Goal: Task Accomplishment & Management: Manage account settings

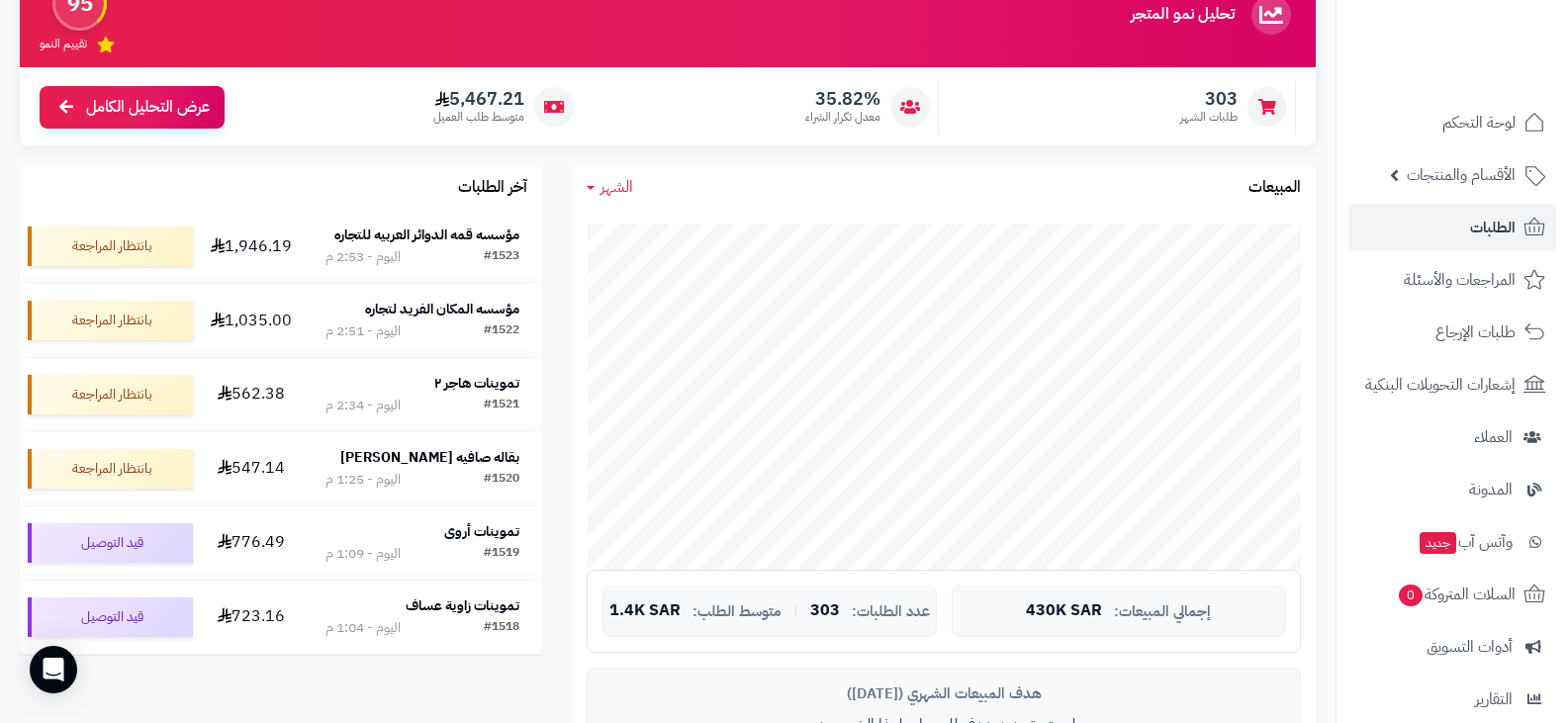
scroll to position [99, 0]
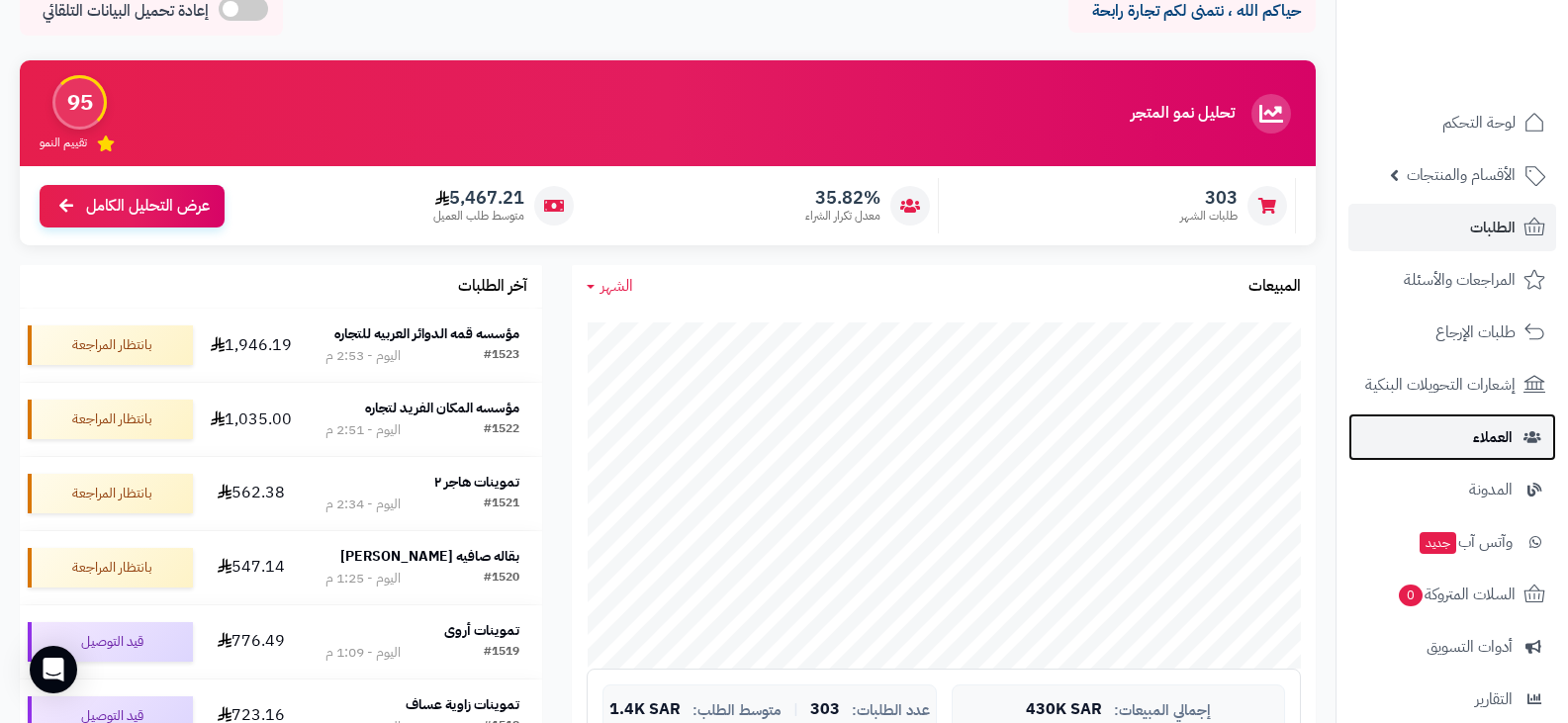
click at [1480, 438] on span "العملاء" at bounding box center [1493, 437] width 40 height 28
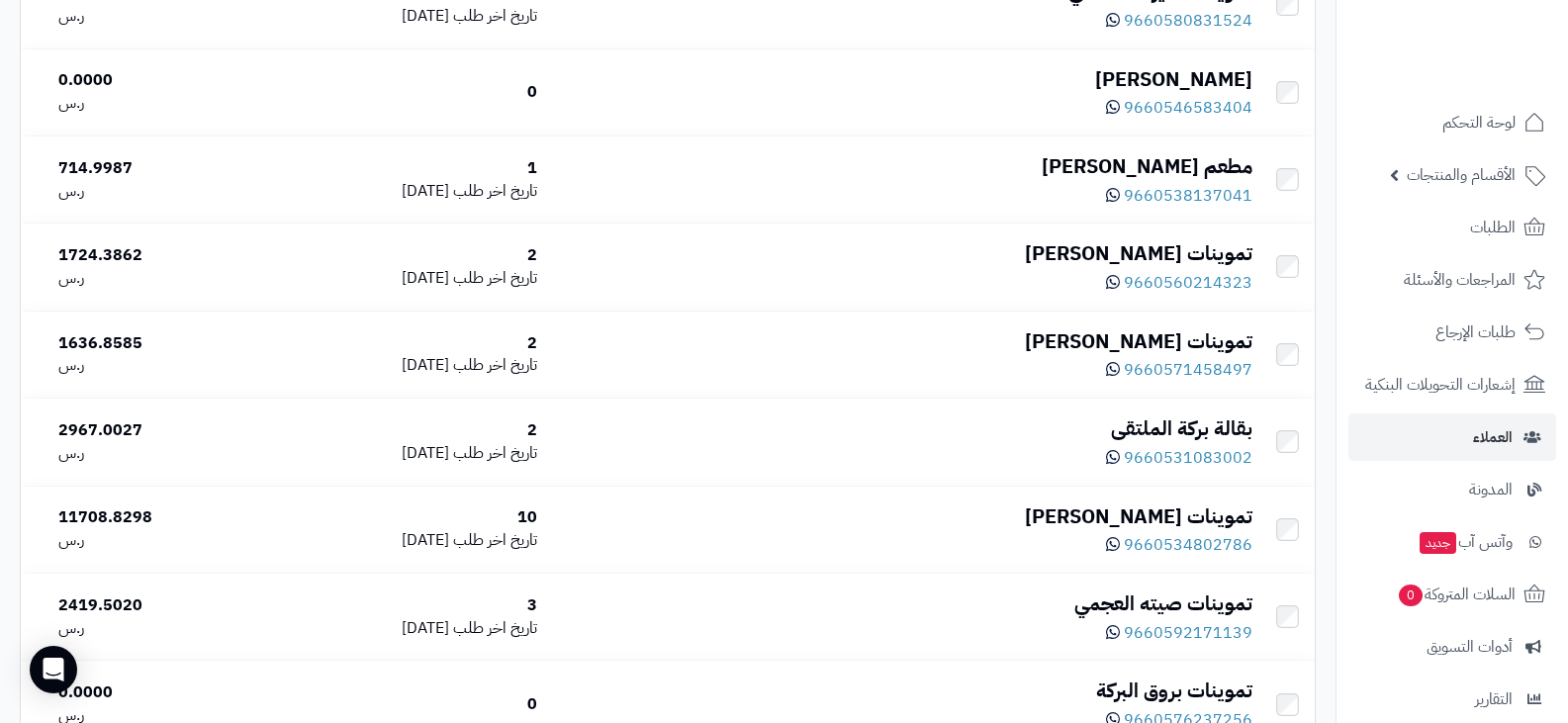
scroll to position [2670, 0]
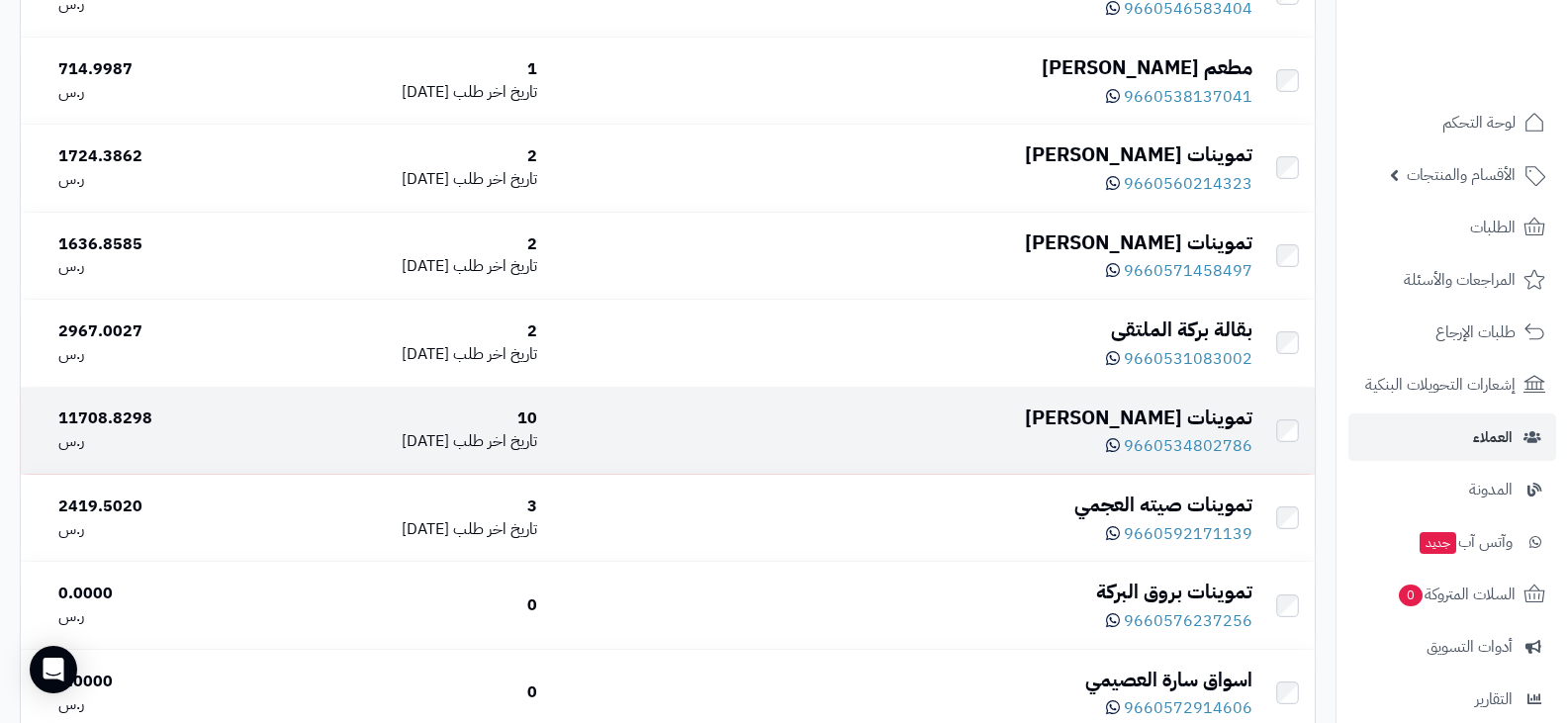
click at [1071, 420] on div "تموينات [PERSON_NAME]" at bounding box center [903, 417] width 700 height 29
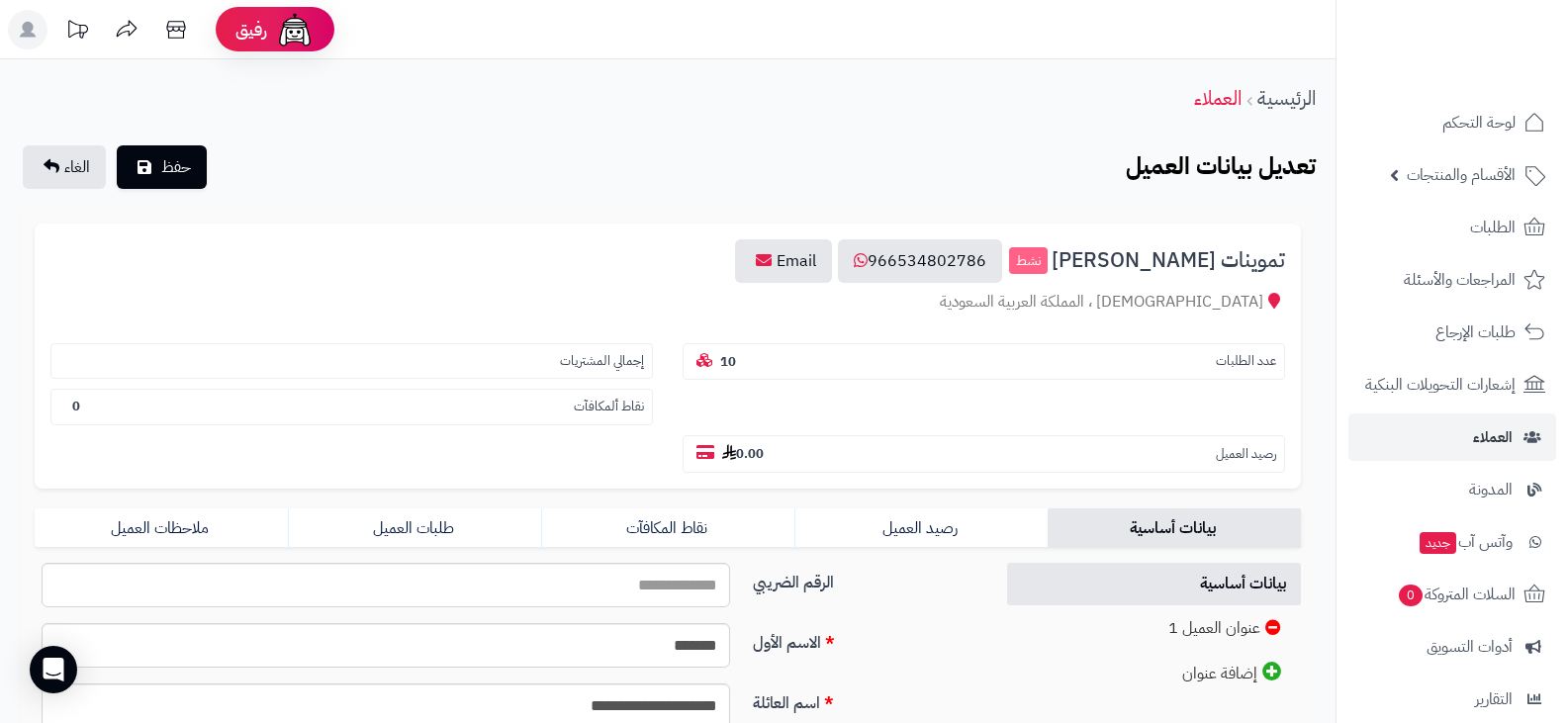
scroll to position [297, 0]
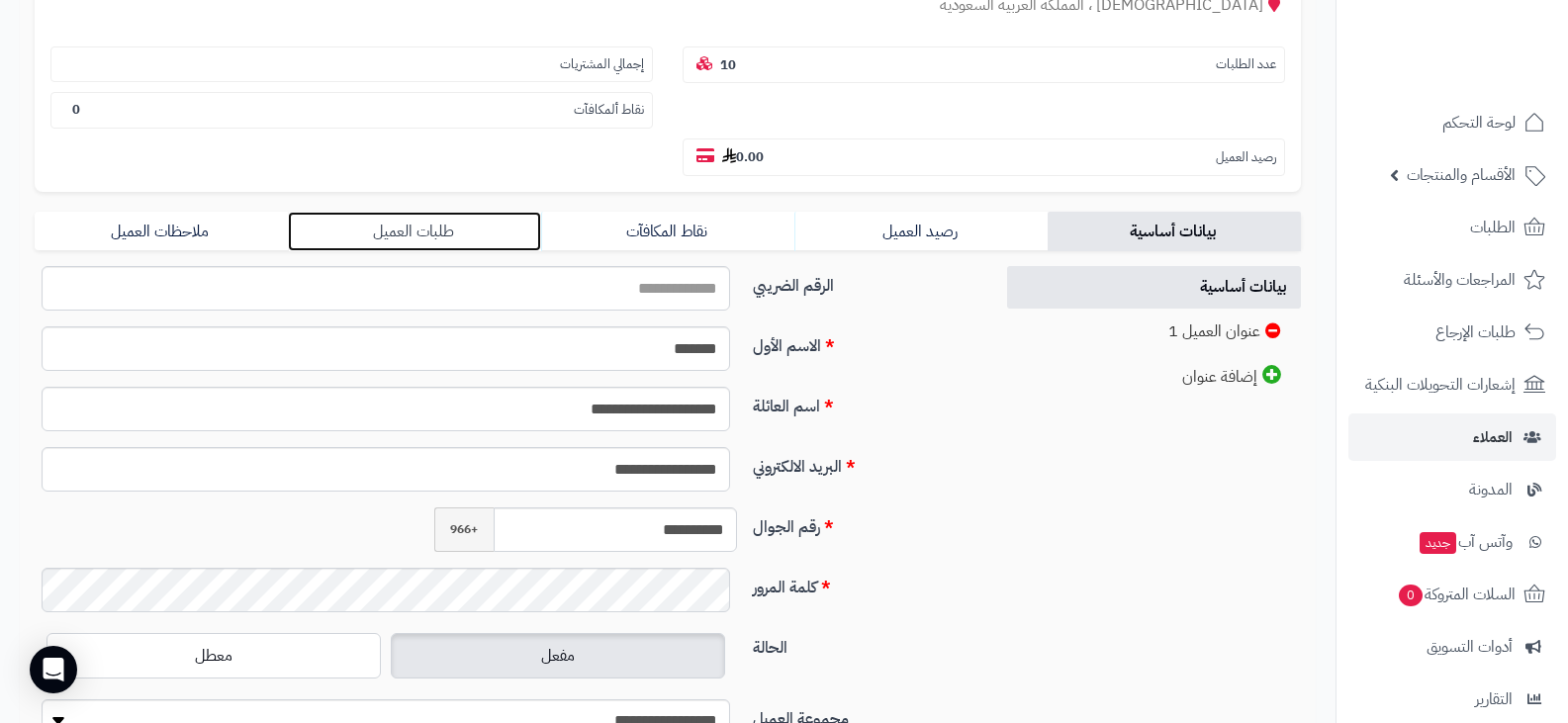
click at [419, 240] on link "طلبات العميل" at bounding box center [414, 231] width 253 height 40
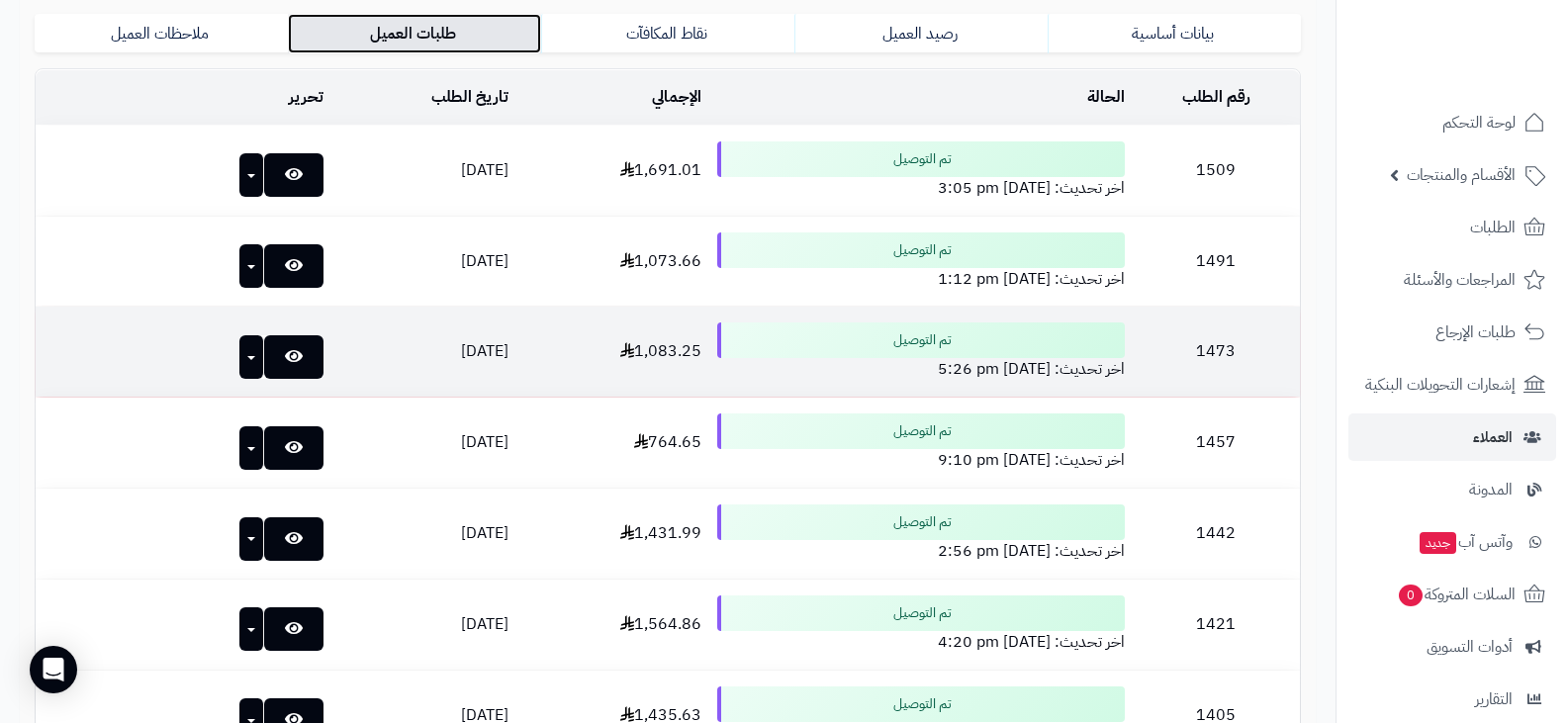
scroll to position [395, 0]
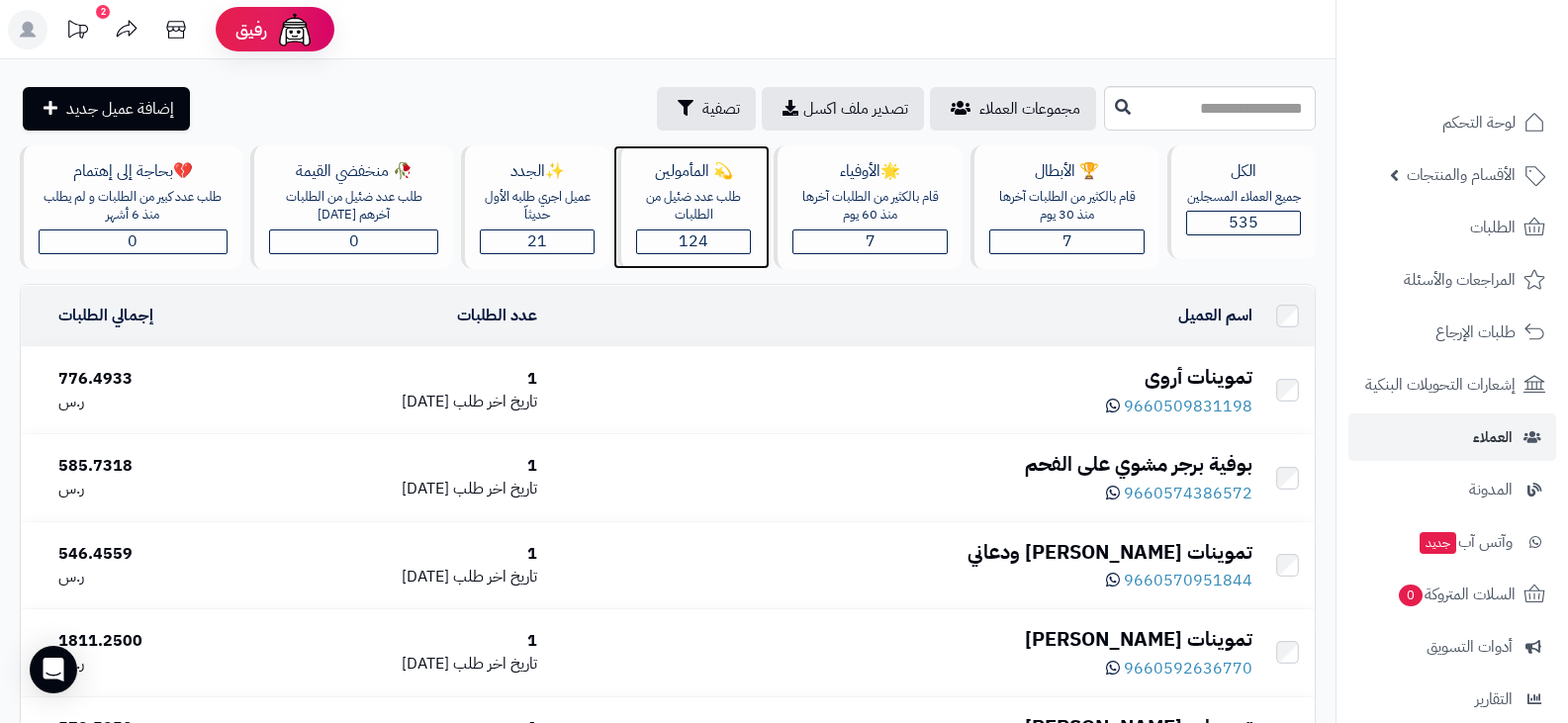
click at [684, 196] on div "طلب عدد ضئيل من الطلبات" at bounding box center [694, 206] width 115 height 37
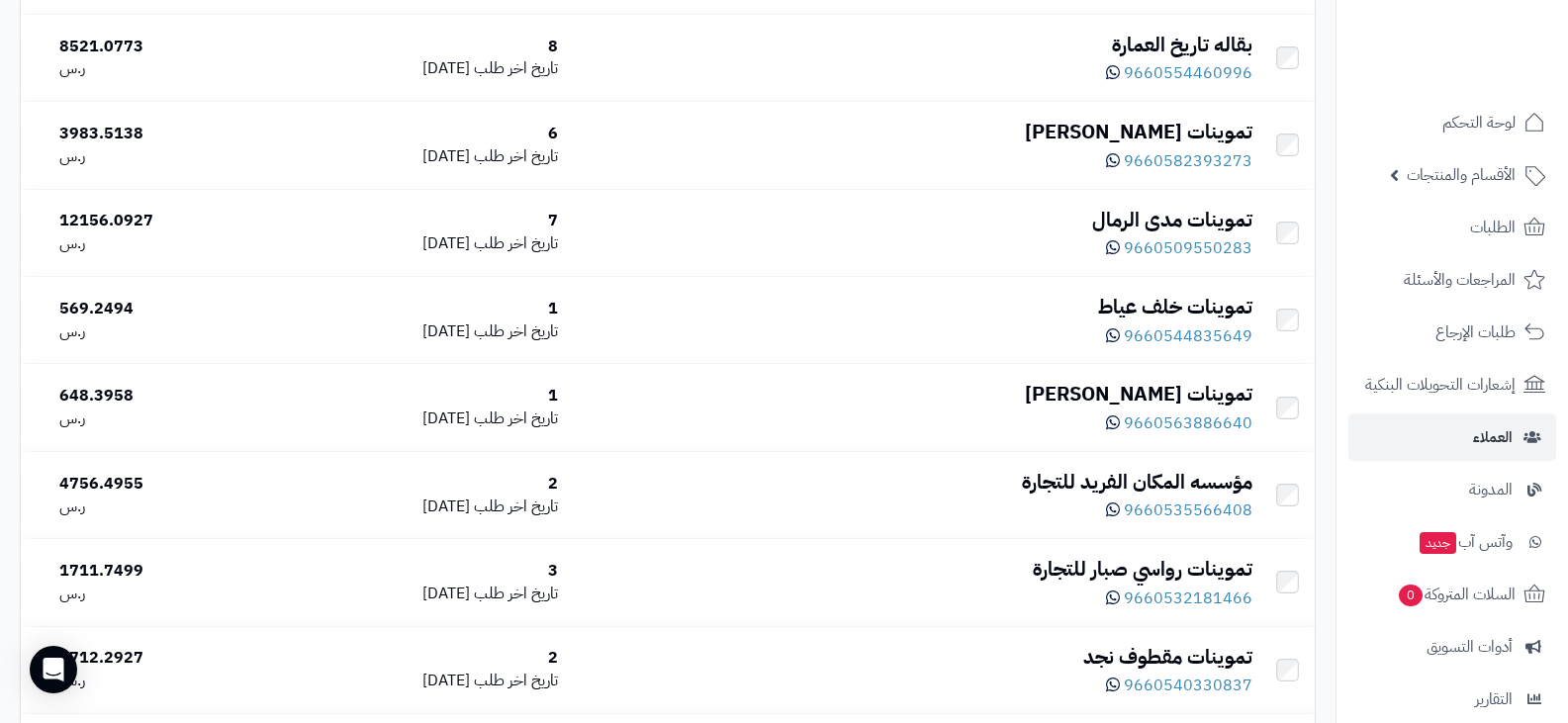
scroll to position [2769, 0]
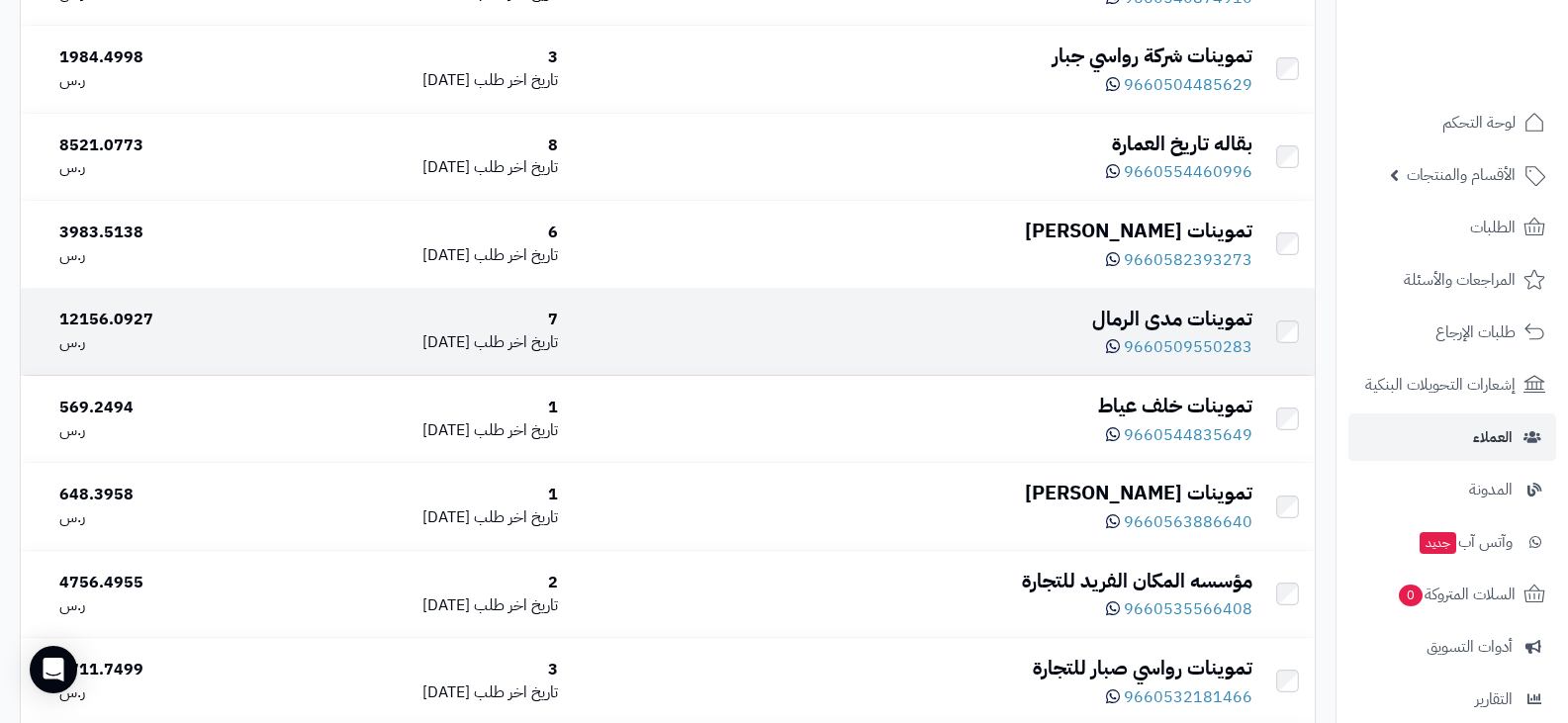
click at [1099, 322] on div "تموينات مدى الرمال" at bounding box center [913, 319] width 679 height 29
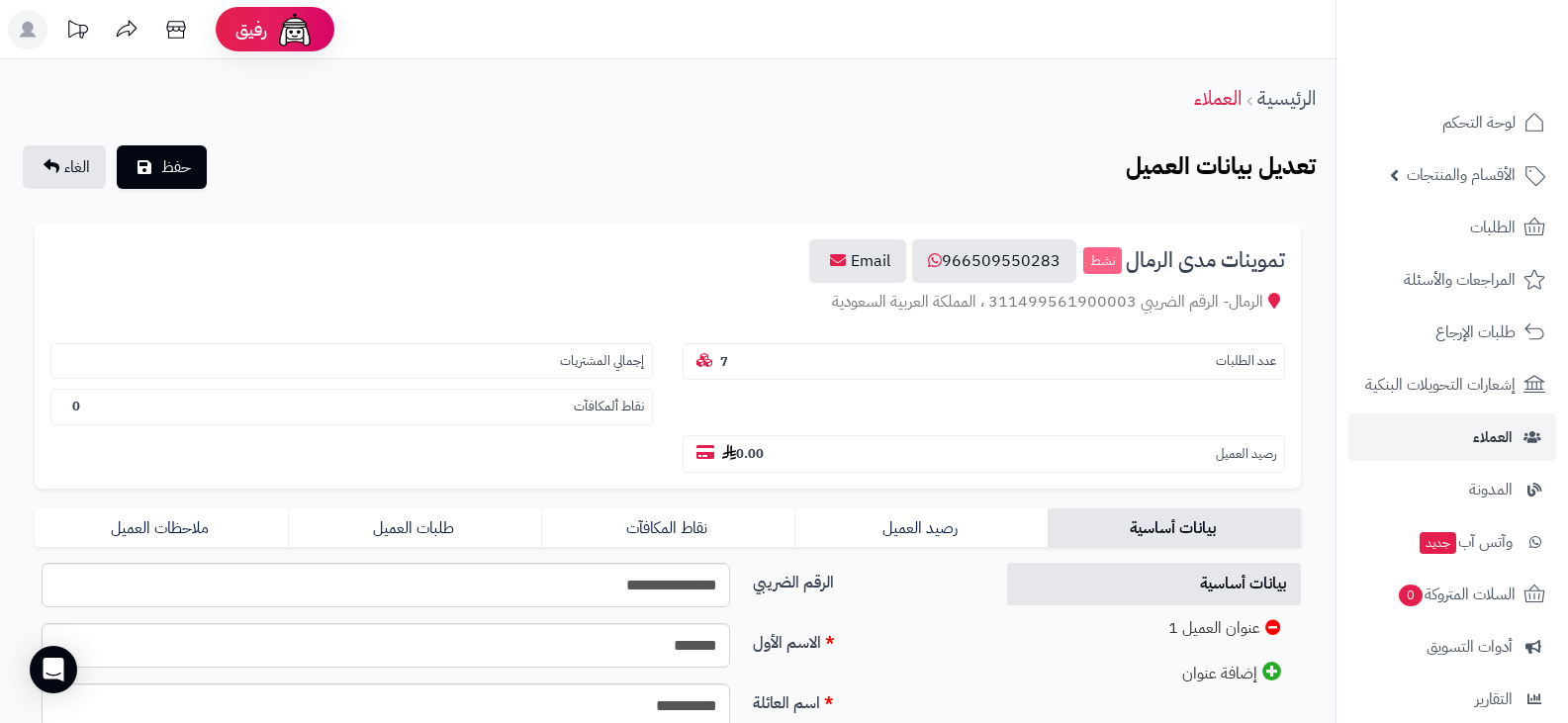
scroll to position [395, 0]
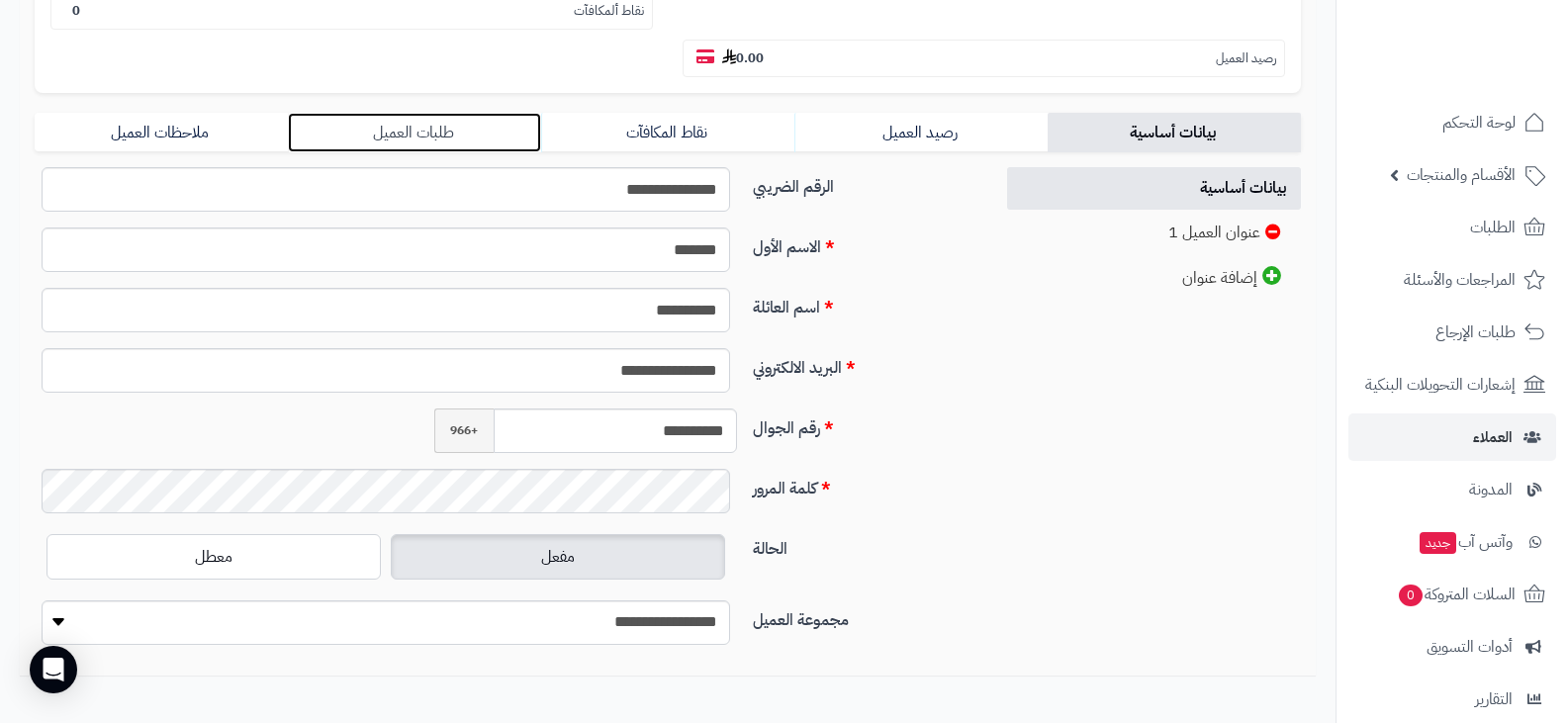
click at [428, 132] on link "طلبات العميل" at bounding box center [414, 133] width 253 height 40
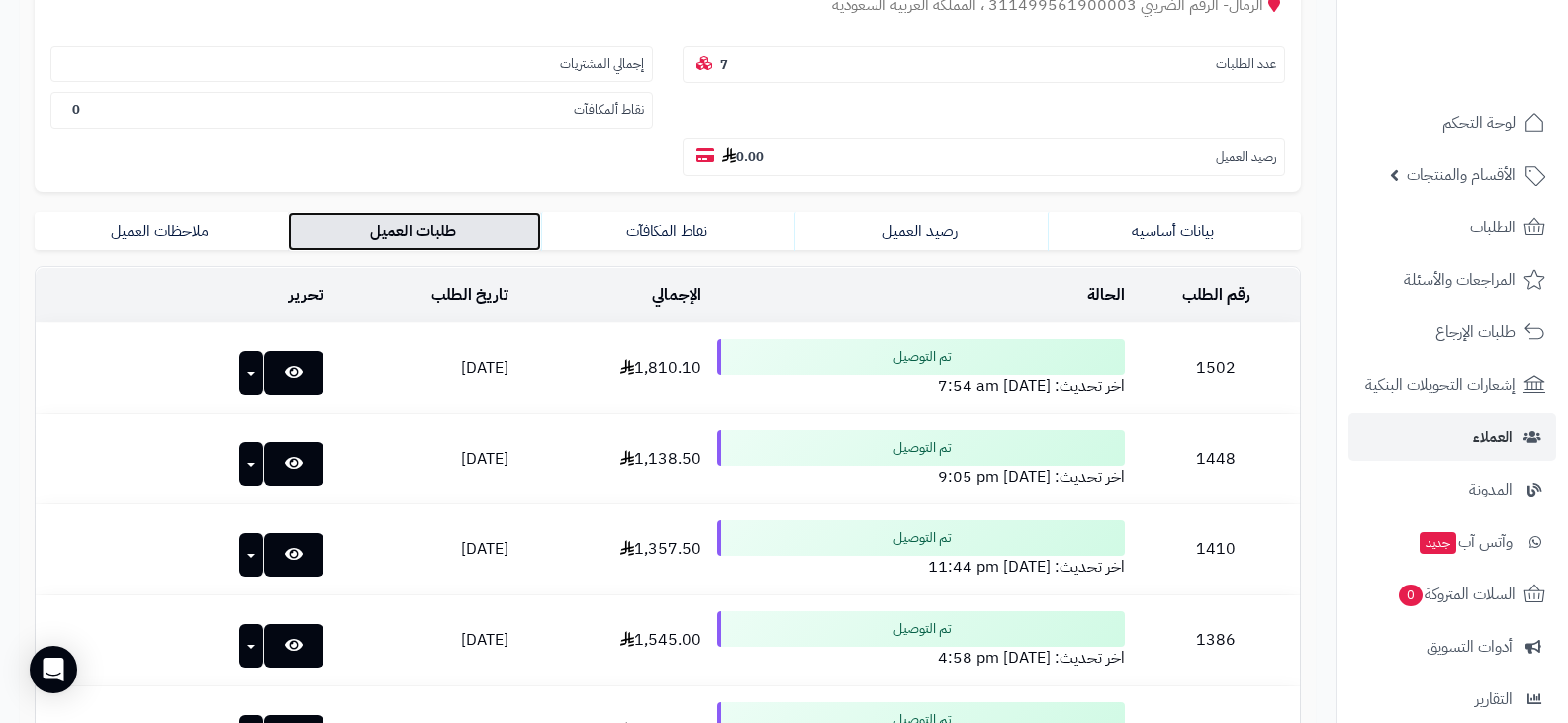
scroll to position [0, 0]
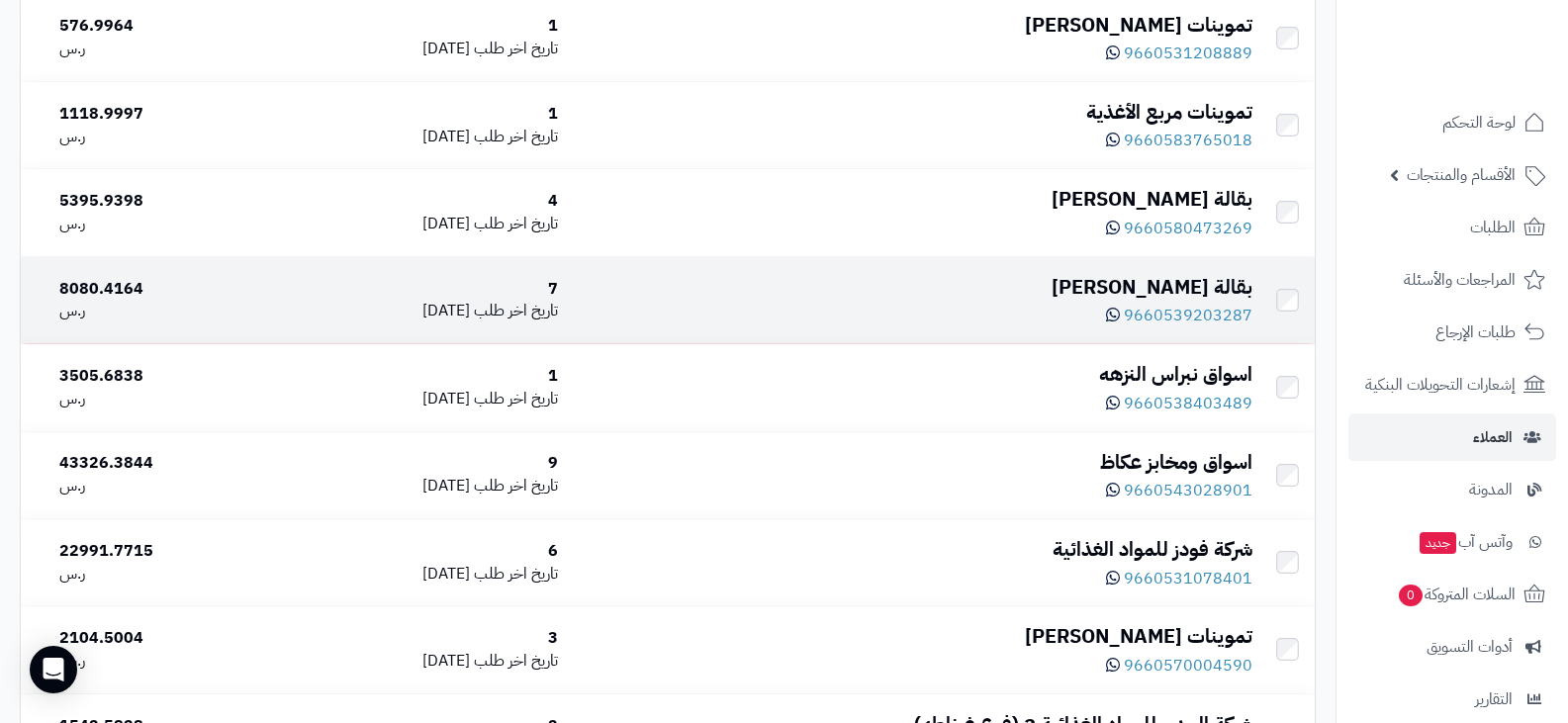
scroll to position [4648, 0]
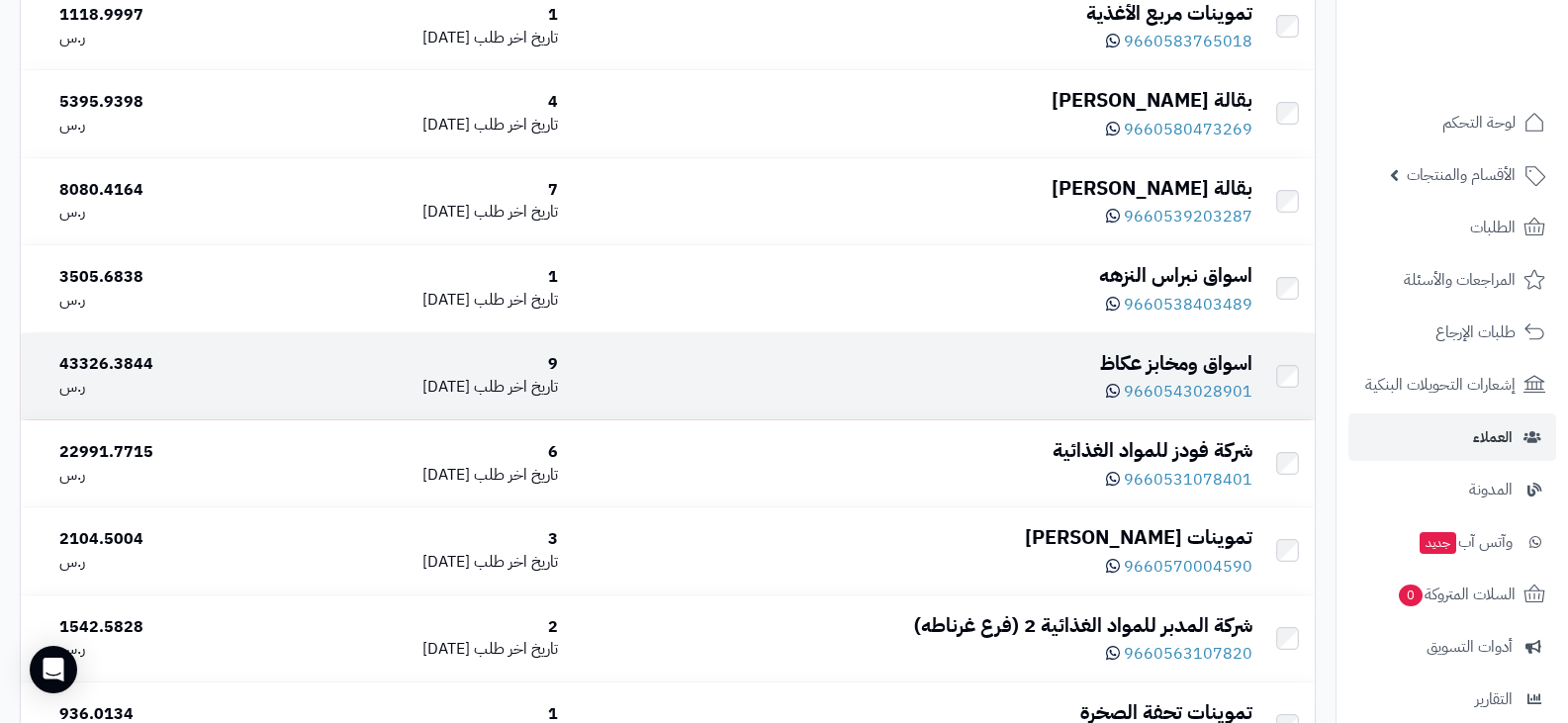
click at [1151, 359] on div "اسواق ومخابز عكاظ" at bounding box center [913, 362] width 679 height 29
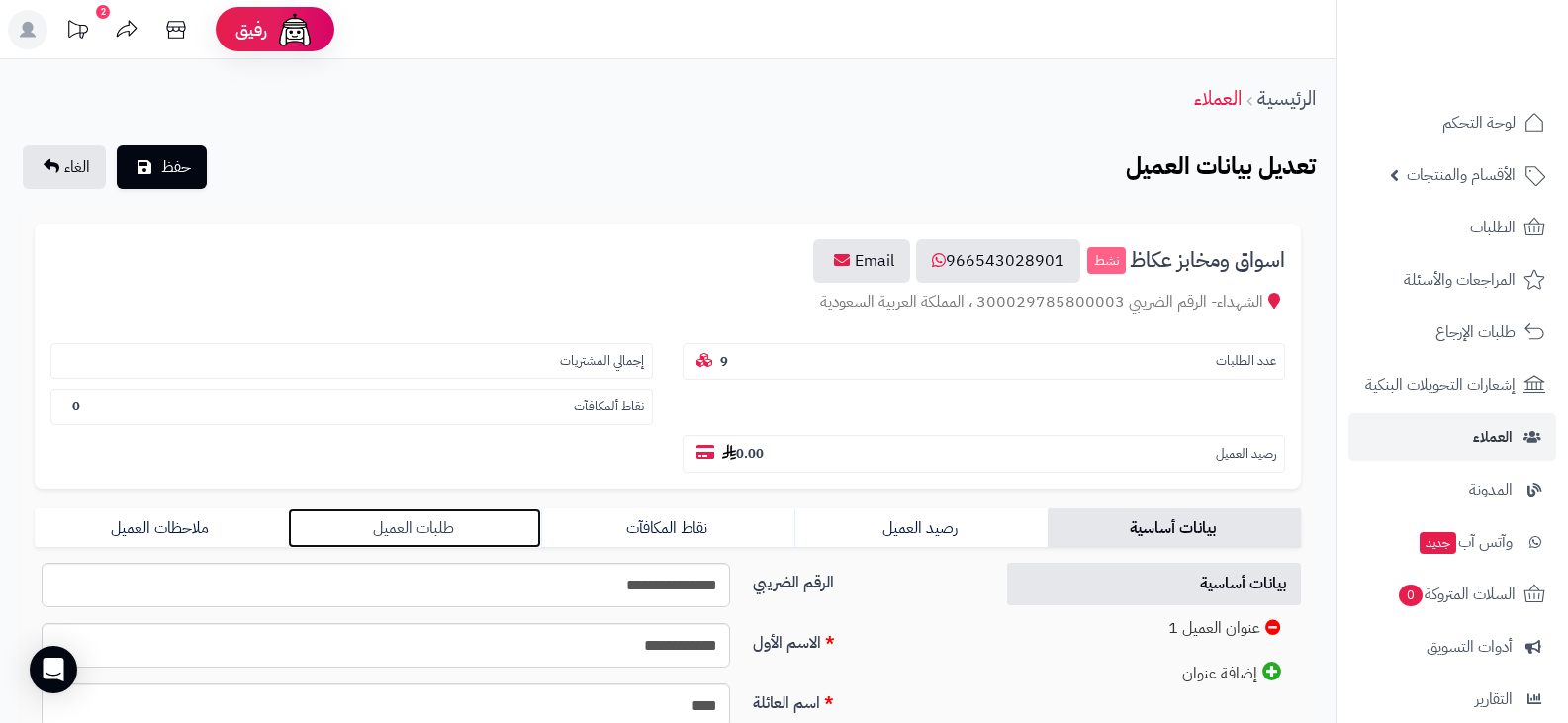
click at [415, 532] on link "طلبات العميل" at bounding box center [414, 528] width 253 height 40
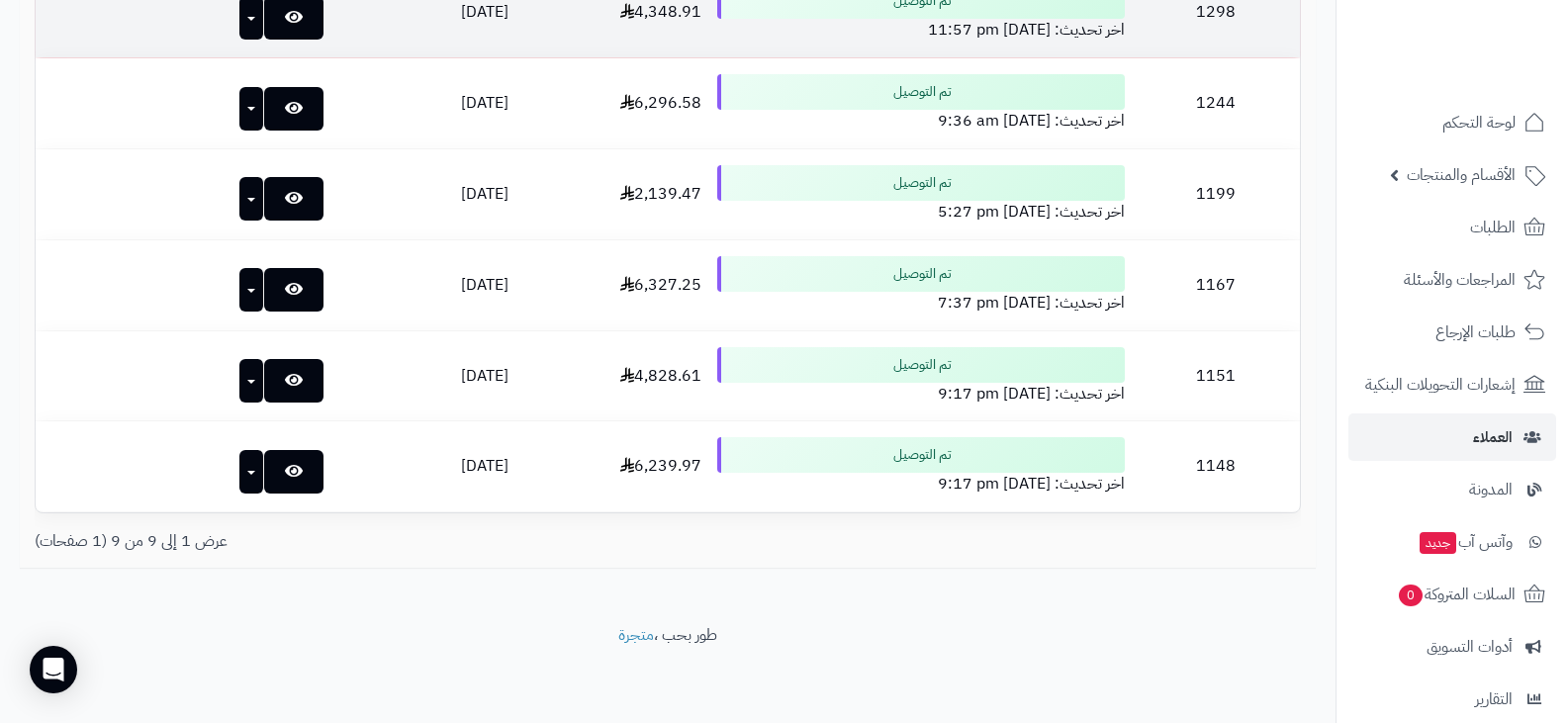
scroll to position [430, 0]
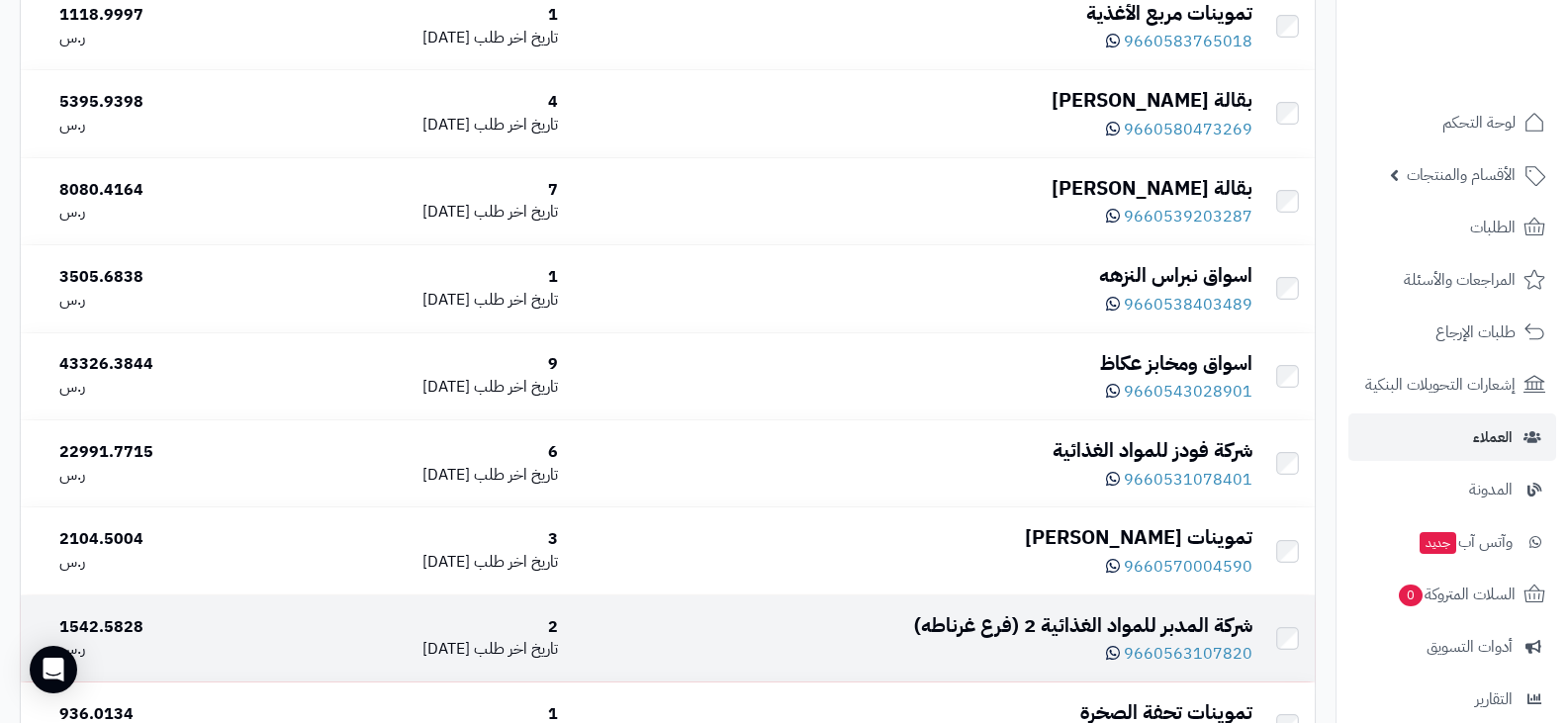
scroll to position [4746, 0]
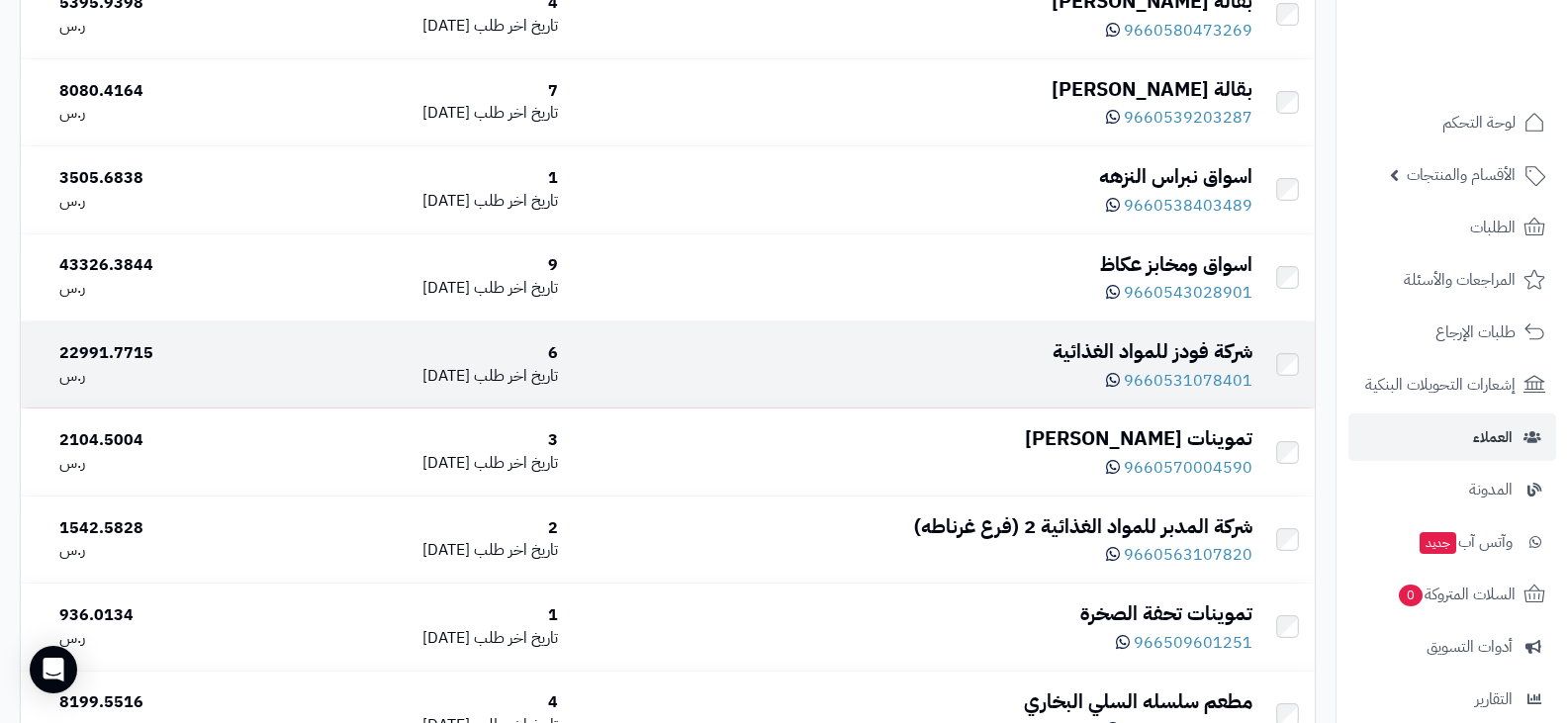
click at [1085, 350] on div "شركة فودز للمواد الغذائية" at bounding box center [913, 352] width 679 height 29
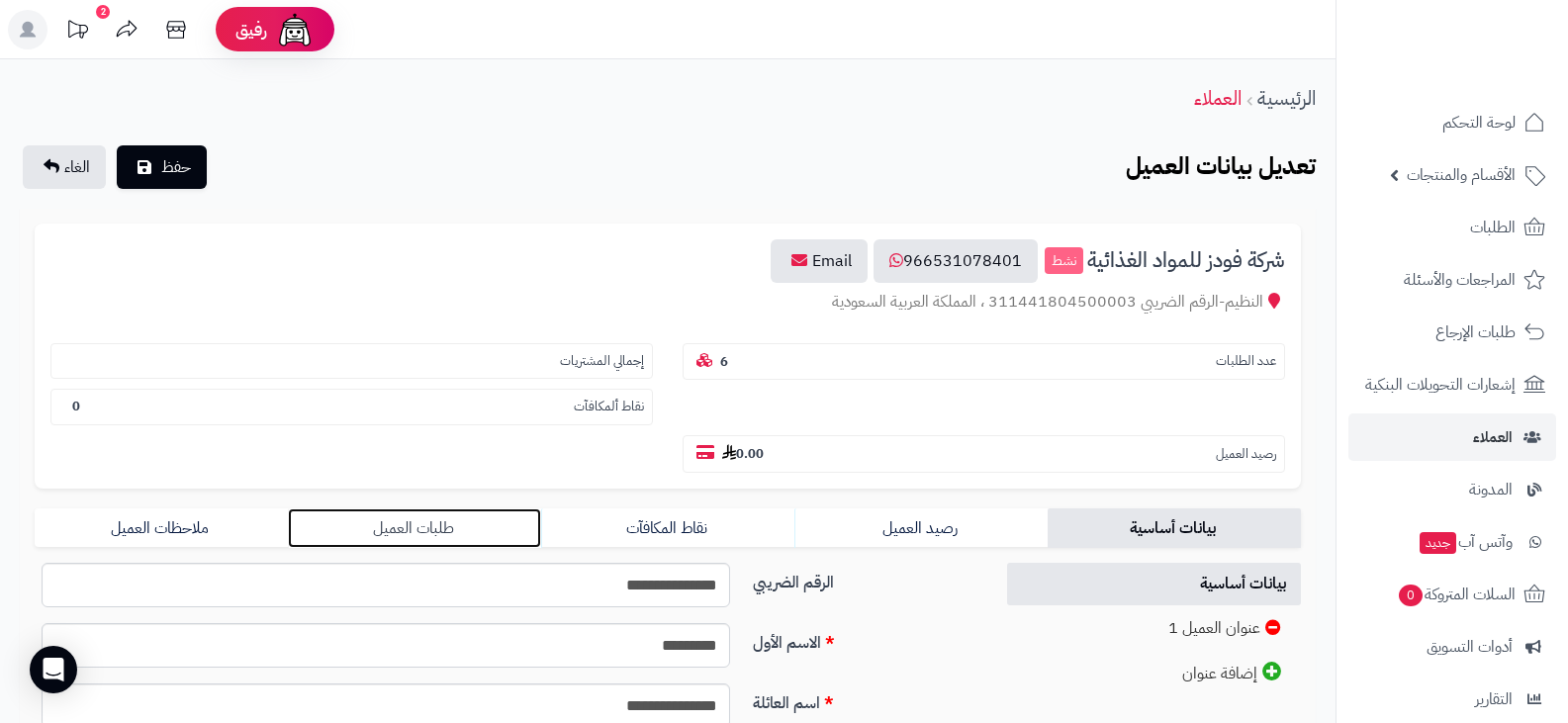
click at [437, 520] on link "طلبات العميل" at bounding box center [414, 528] width 253 height 40
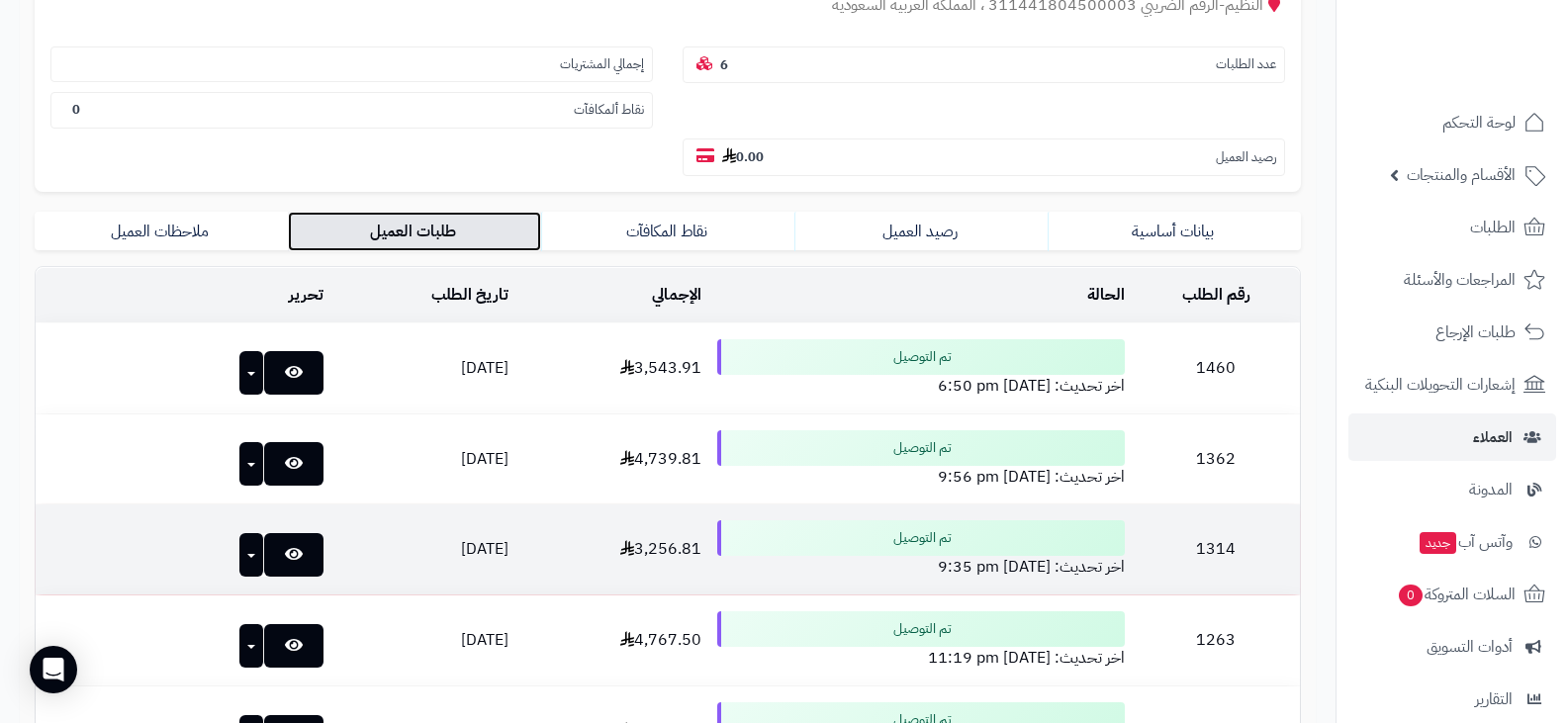
scroll to position [495, 0]
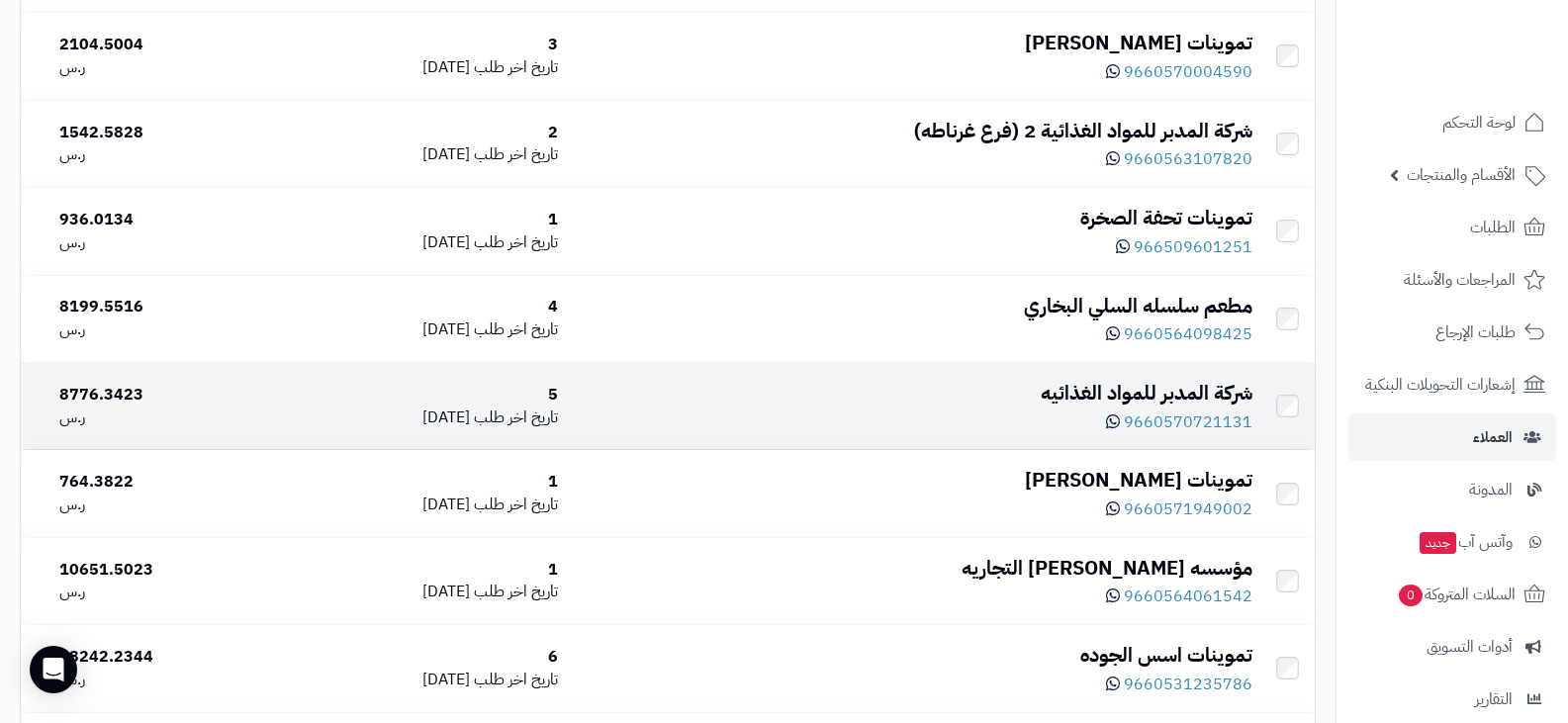
scroll to position [5241, 0]
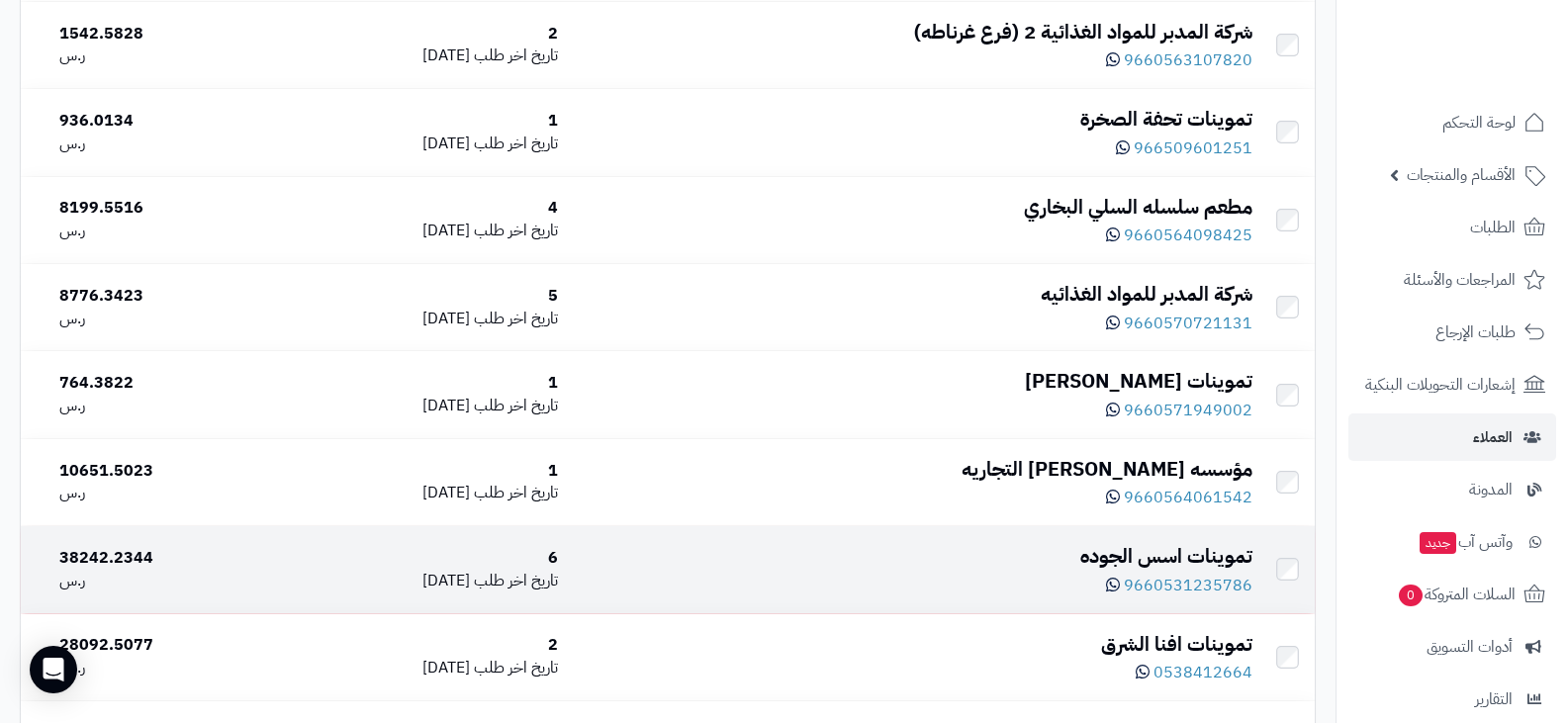
click at [1105, 546] on div "تموينات اسس الجوده" at bounding box center [913, 556] width 679 height 29
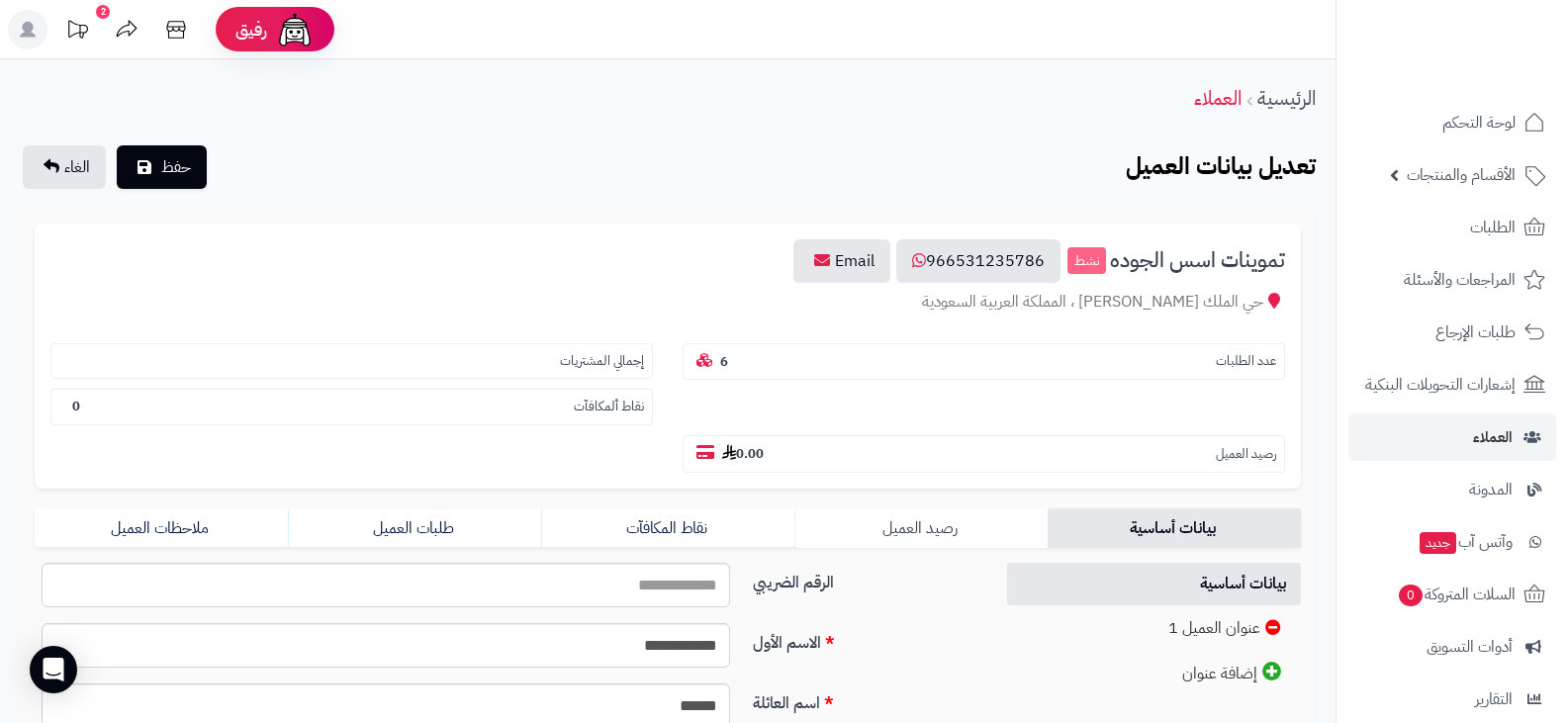
scroll to position [99, 0]
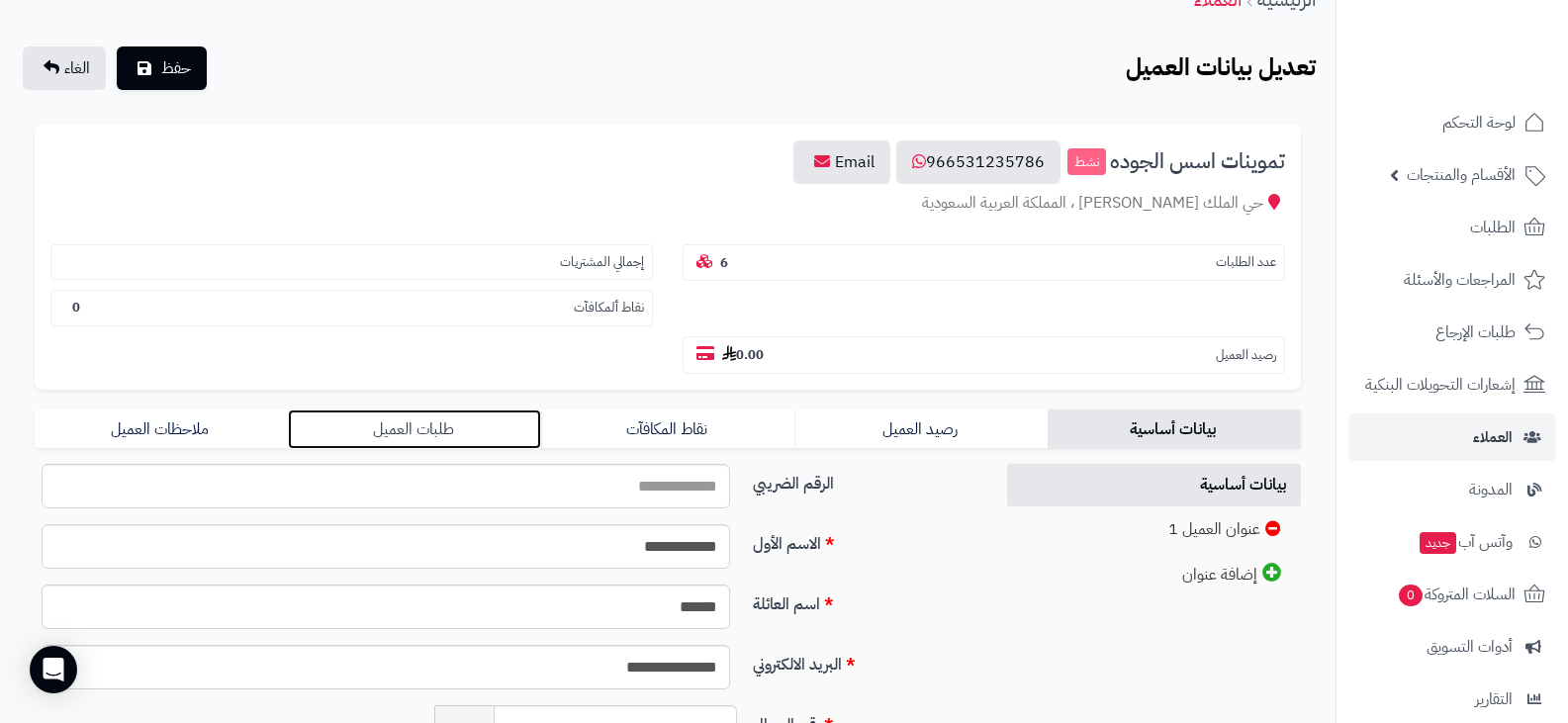
click at [424, 436] on link "طلبات العميل" at bounding box center [414, 429] width 253 height 40
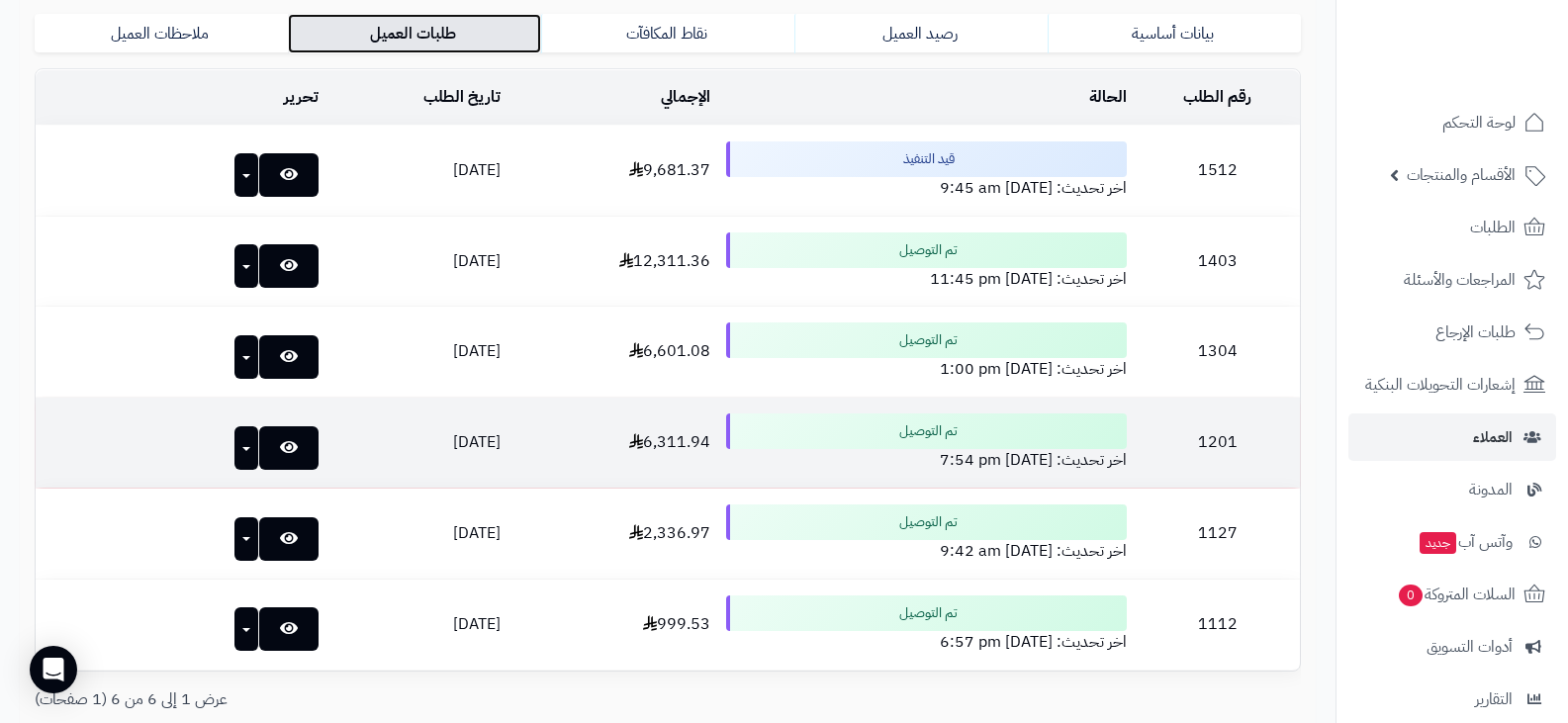
scroll to position [395, 0]
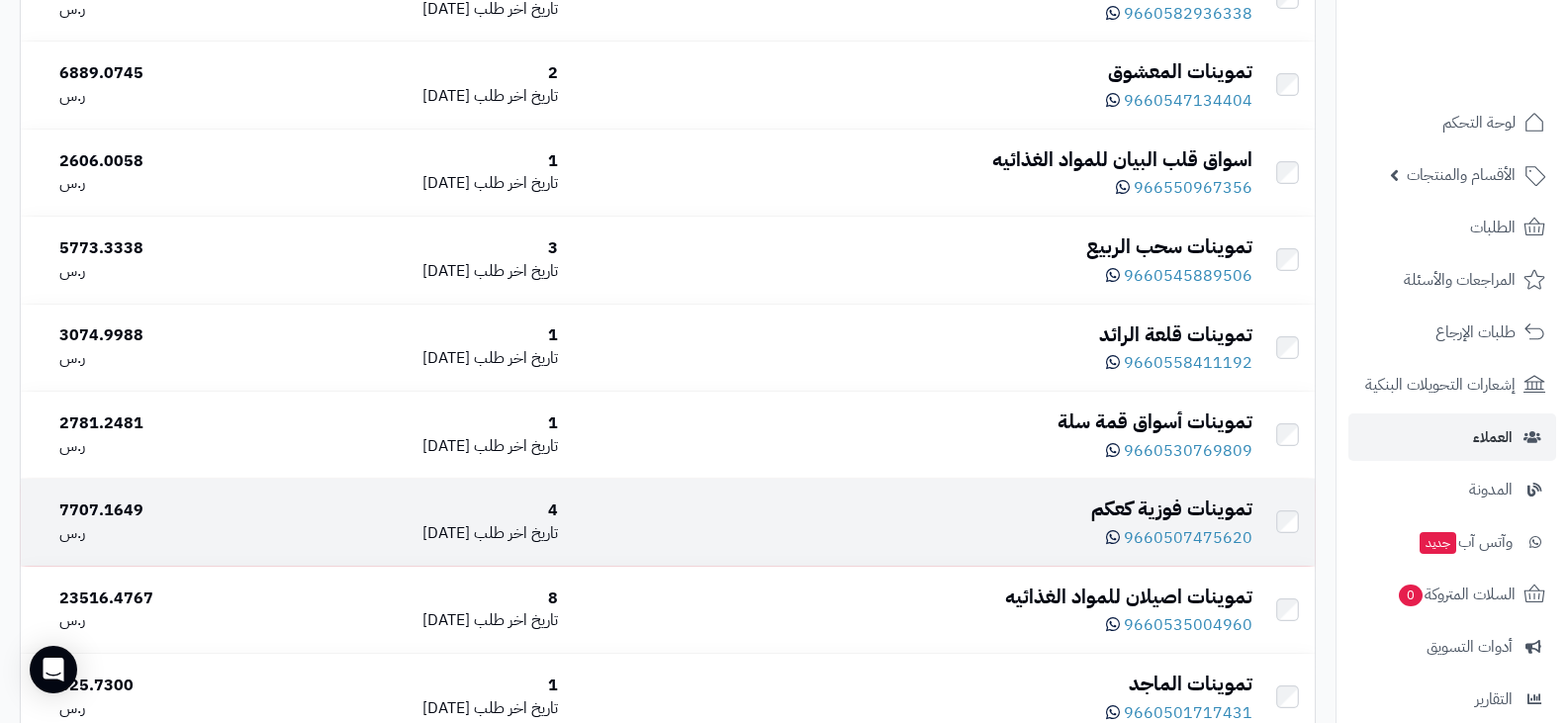
scroll to position [8010, 0]
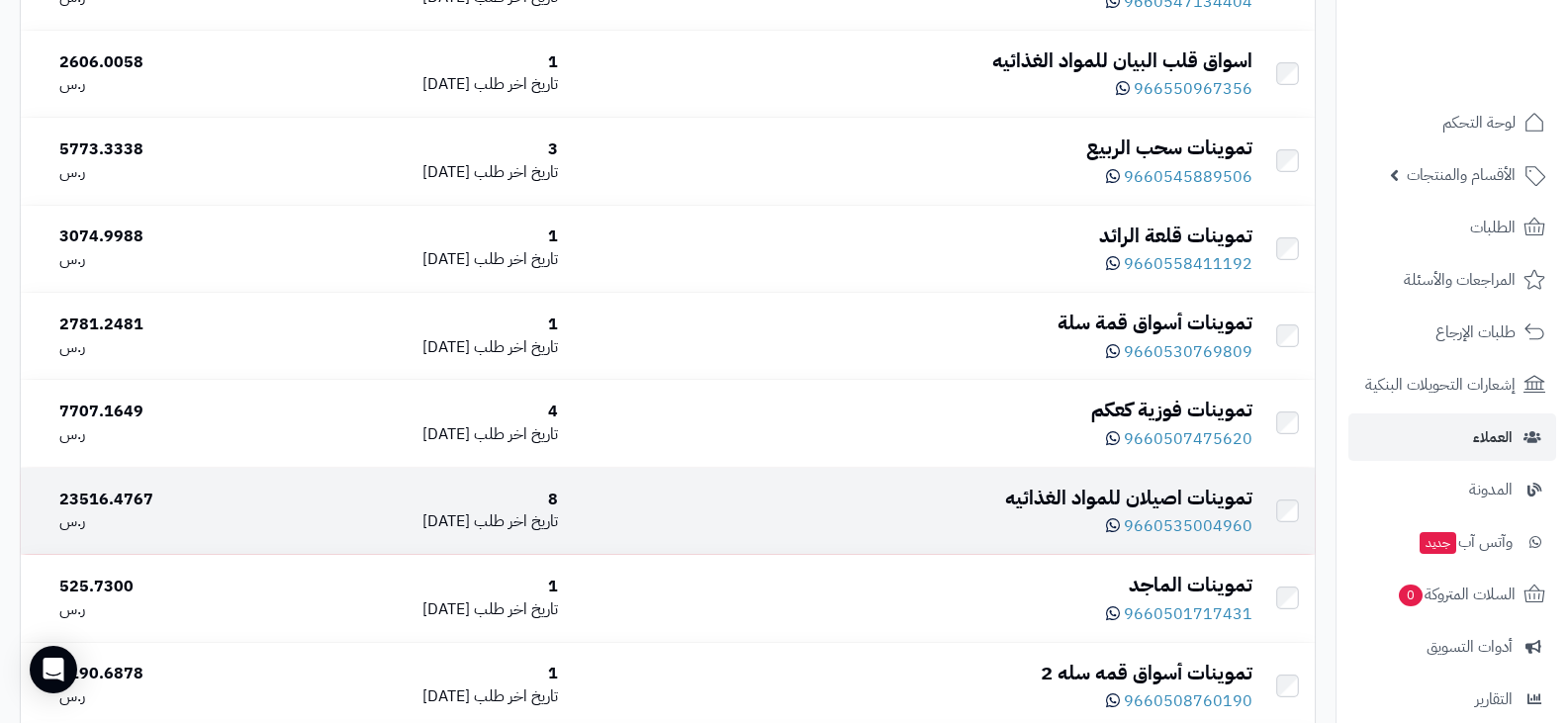
click at [1024, 499] on div "تموينات اصيلان للمواد الغذائيه" at bounding box center [913, 498] width 679 height 29
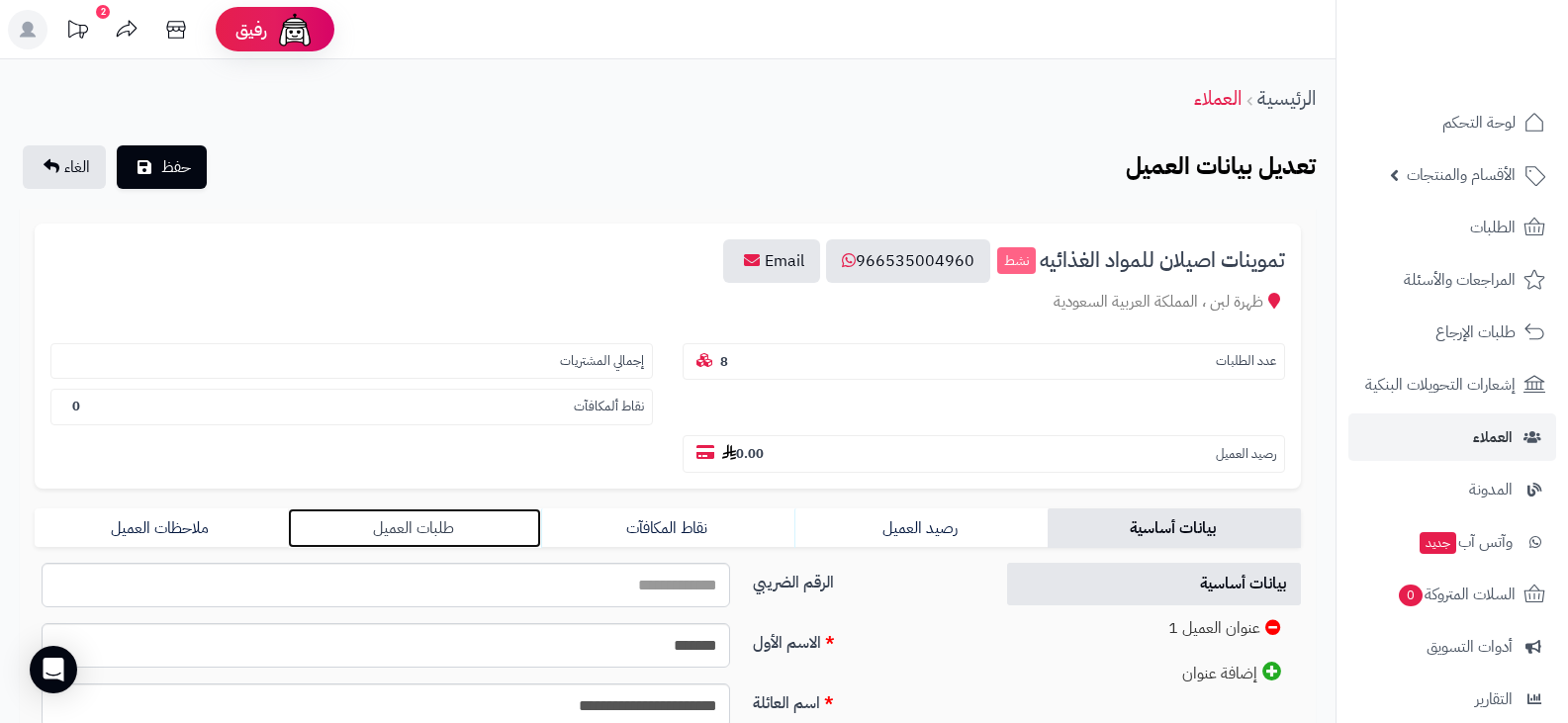
click at [362, 525] on link "طلبات العميل" at bounding box center [414, 528] width 253 height 40
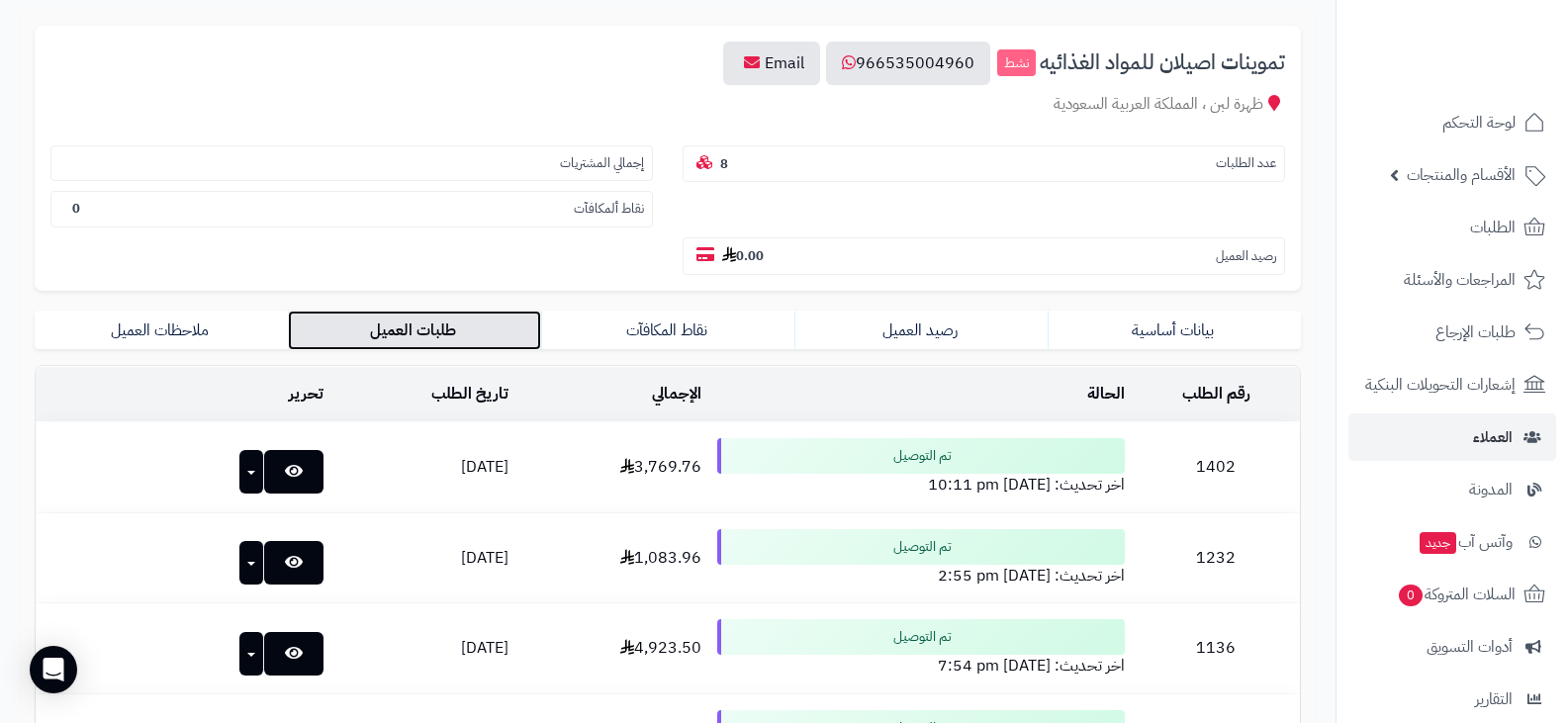
scroll to position [99, 0]
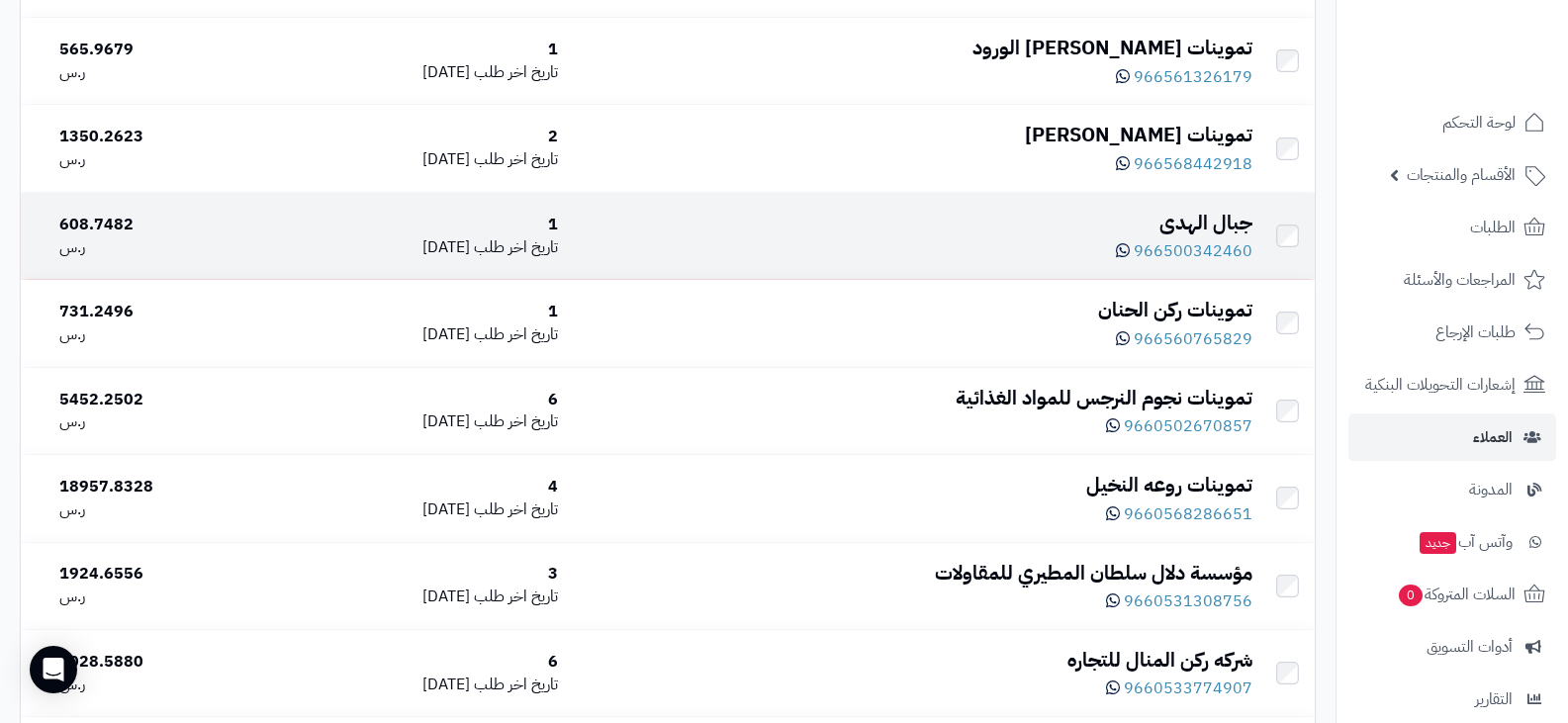
scroll to position [6700, 0]
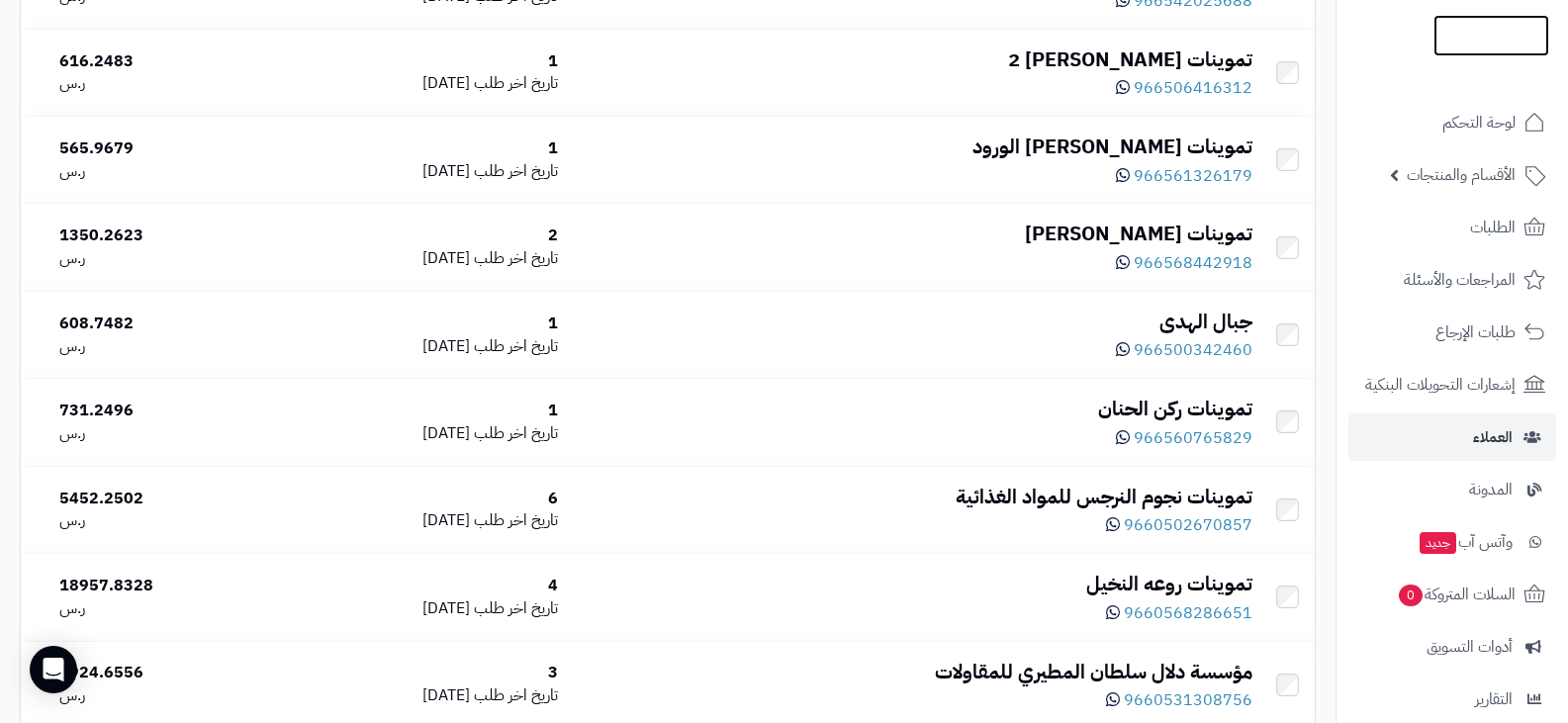
click at [1458, 54] on img at bounding box center [1491, 74] width 115 height 42
